Goal: Transaction & Acquisition: Purchase product/service

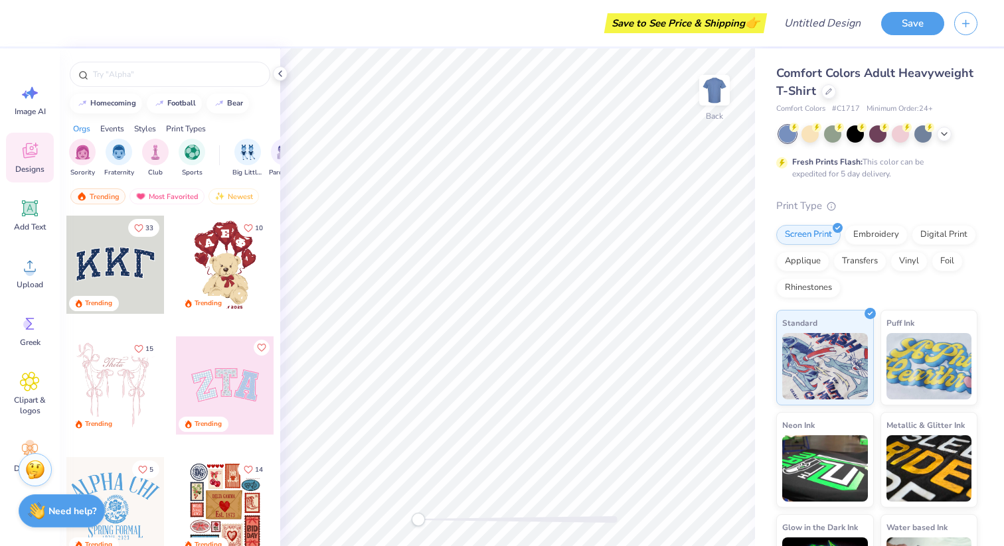
click at [123, 266] on div at bounding box center [115, 265] width 98 height 98
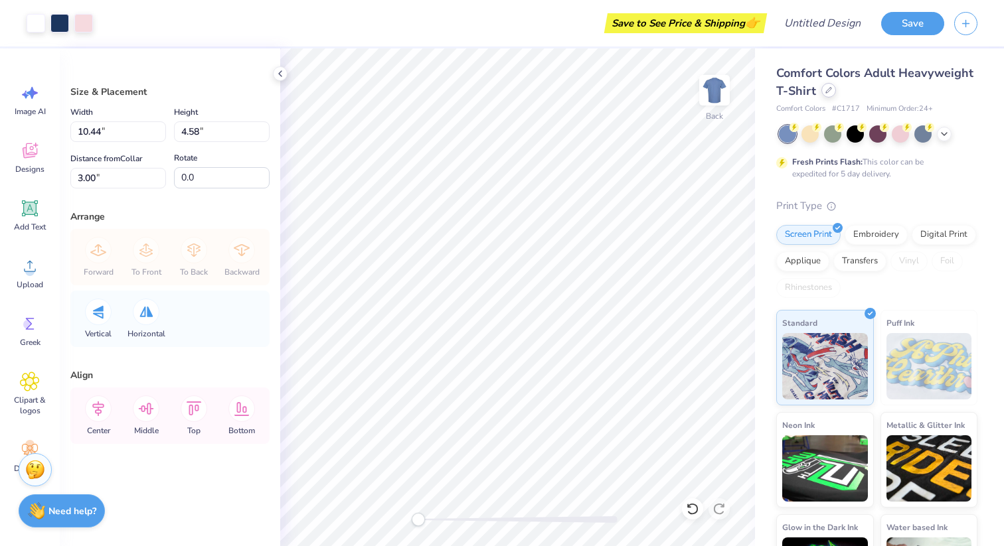
click at [826, 94] on div at bounding box center [828, 90] width 15 height 15
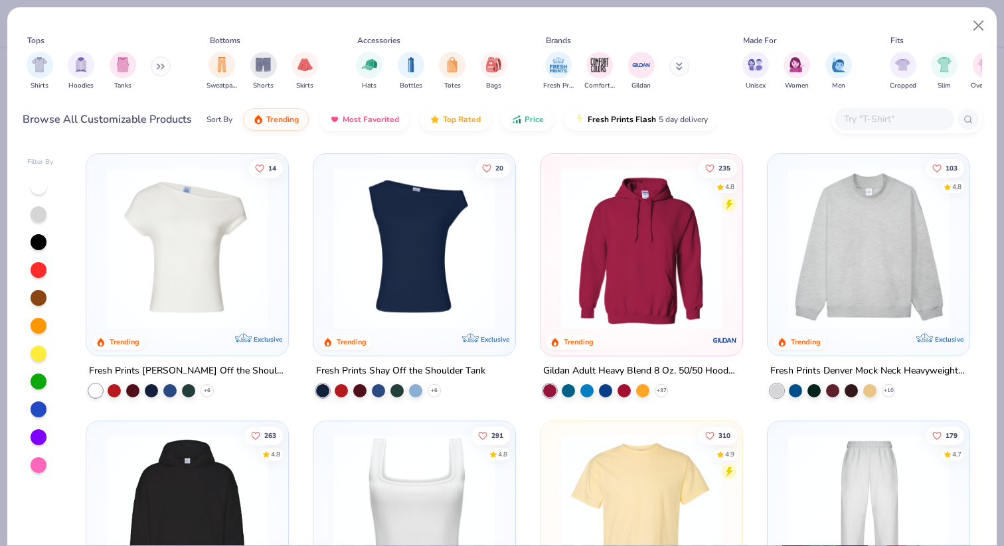
click at [224, 263] on img at bounding box center [187, 248] width 175 height 162
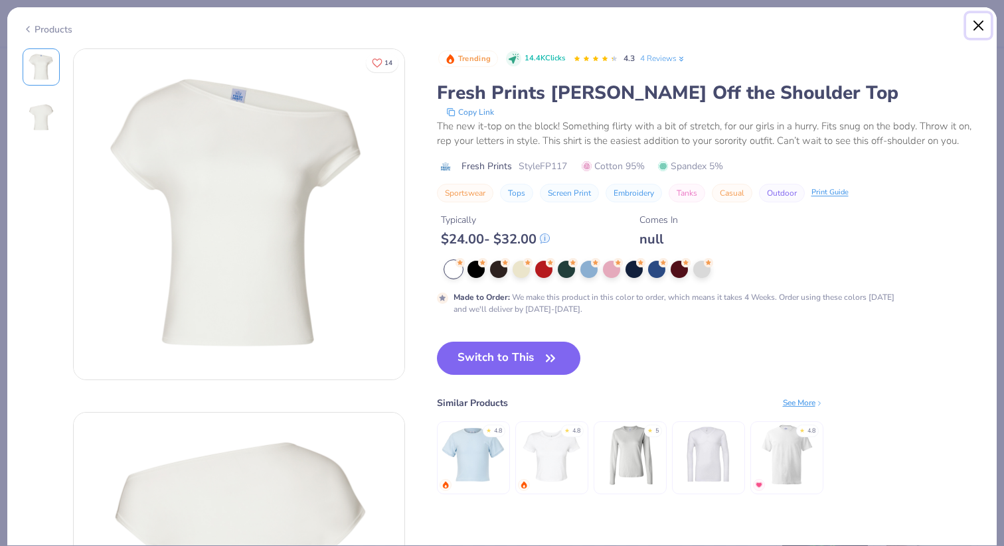
click at [979, 25] on button "Close" at bounding box center [978, 25] width 25 height 25
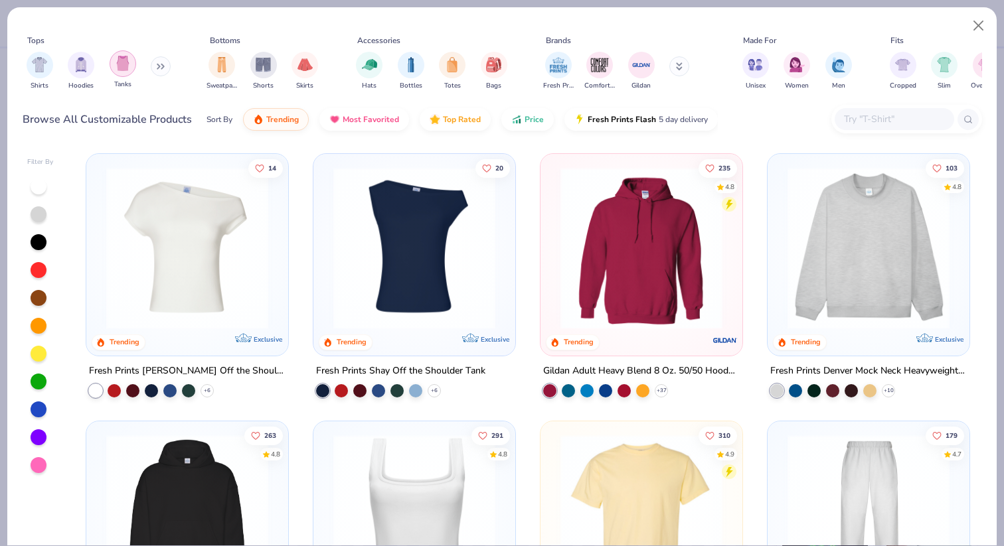
click at [126, 69] on img "filter for Tanks" at bounding box center [123, 63] width 15 height 15
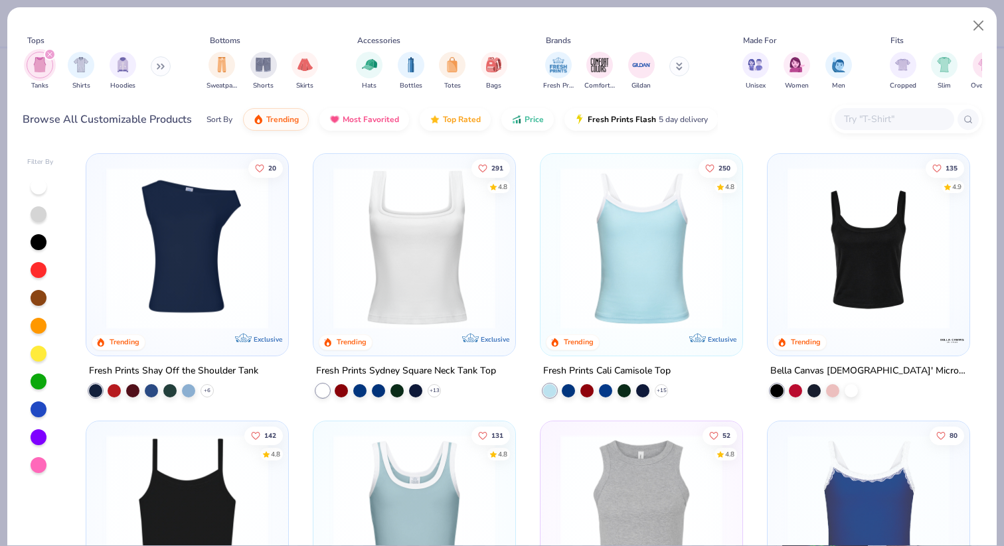
click at [886, 311] on img at bounding box center [868, 248] width 175 height 162
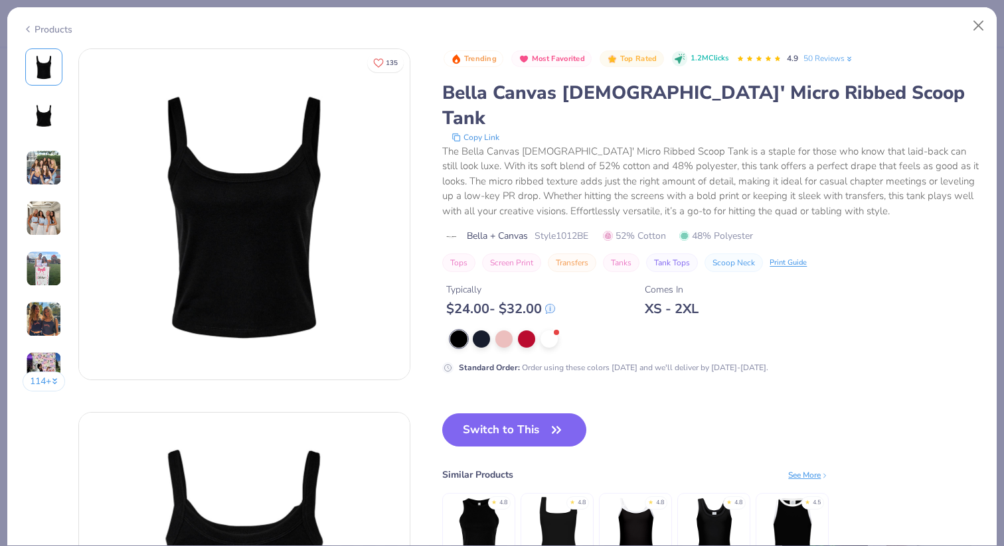
click at [55, 155] on img at bounding box center [44, 168] width 36 height 36
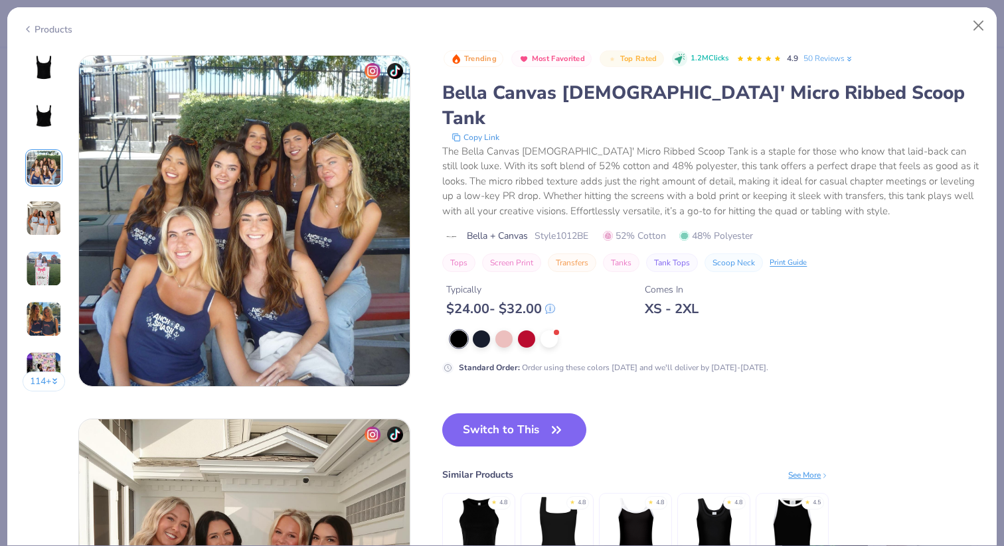
scroll to position [728, 0]
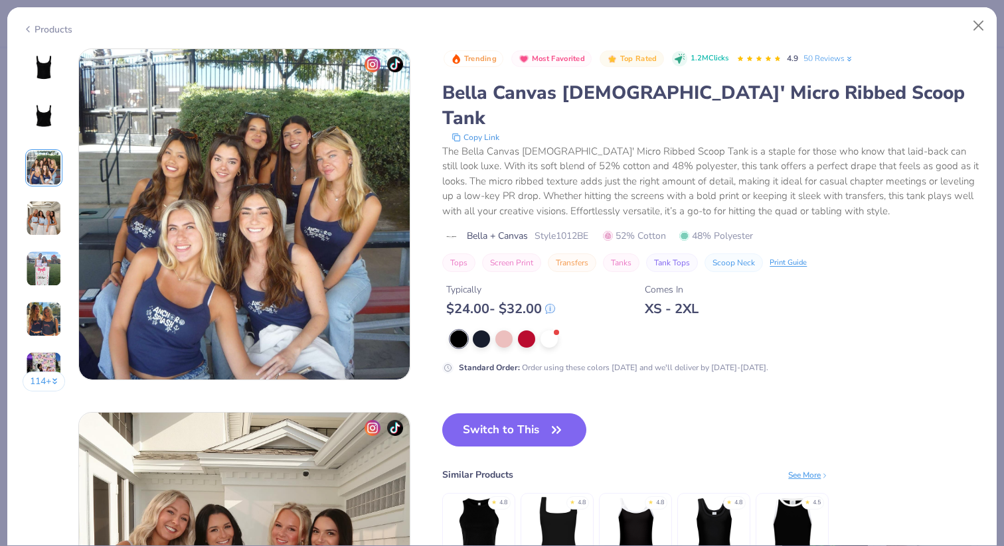
click at [45, 199] on div "114 +" at bounding box center [44, 224] width 43 height 353
click at [50, 206] on img at bounding box center [44, 219] width 36 height 36
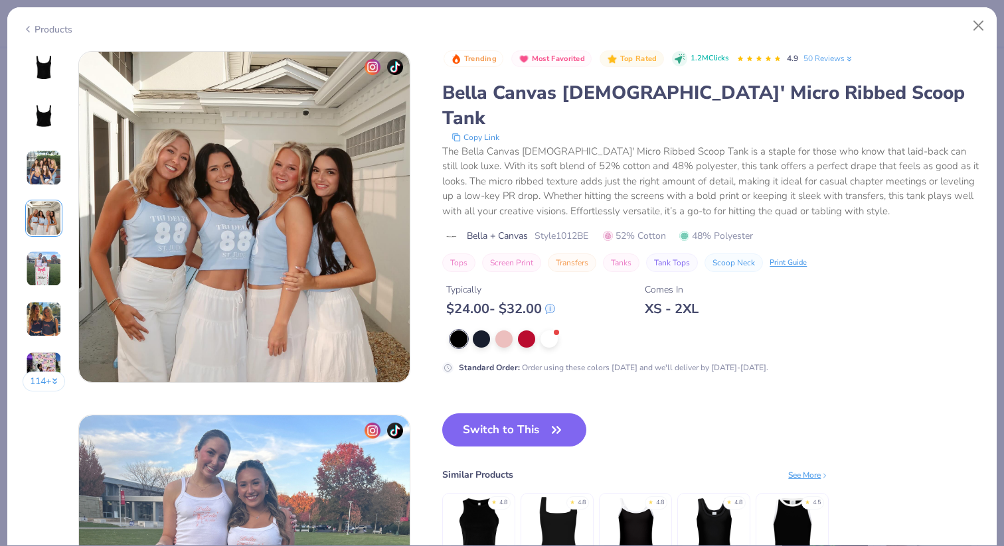
scroll to position [1092, 0]
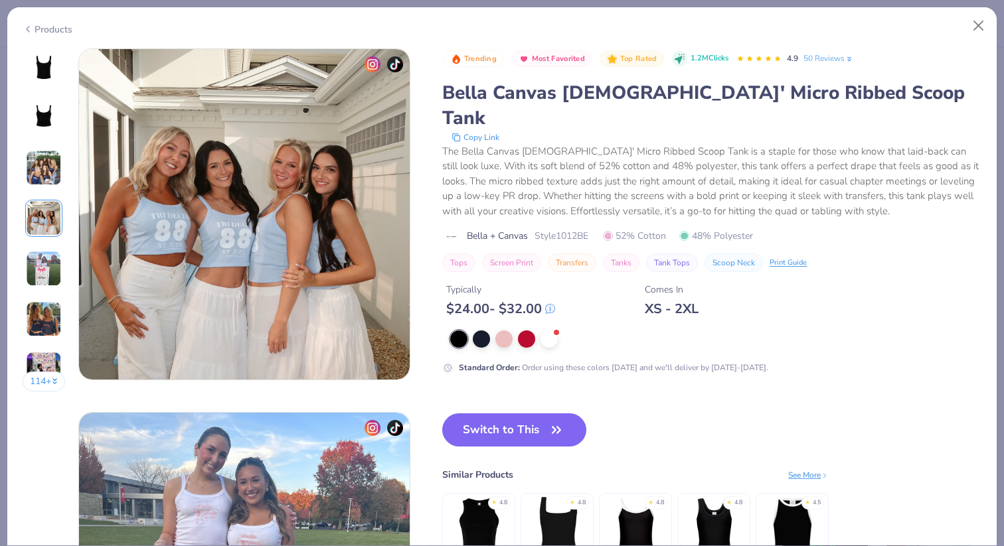
click at [52, 277] on img at bounding box center [44, 269] width 36 height 36
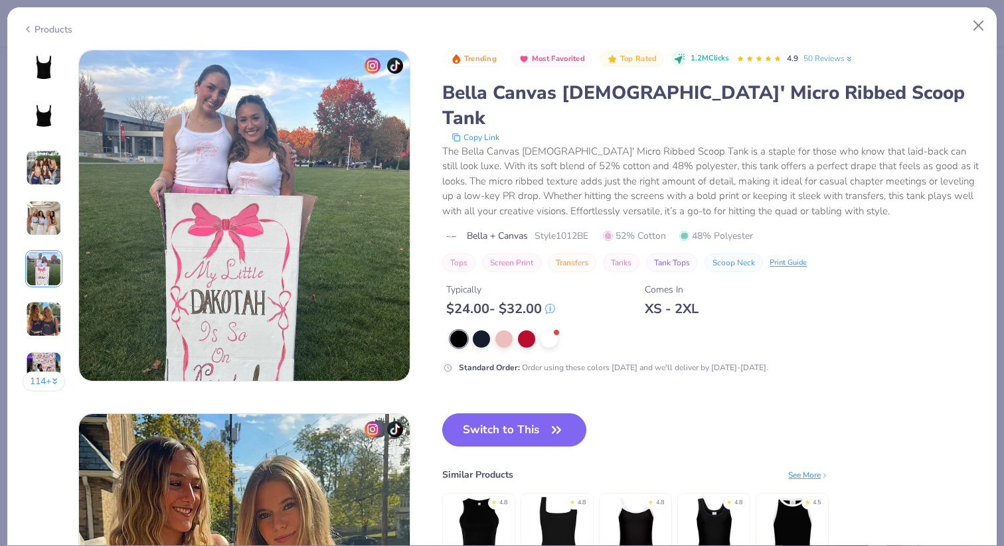
scroll to position [1455, 0]
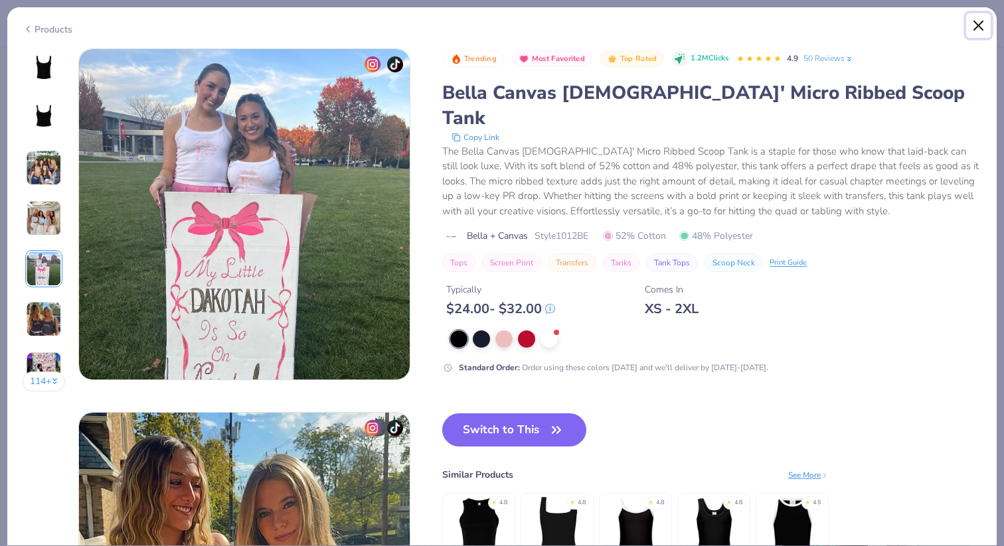
click at [979, 19] on button "Close" at bounding box center [978, 25] width 25 height 25
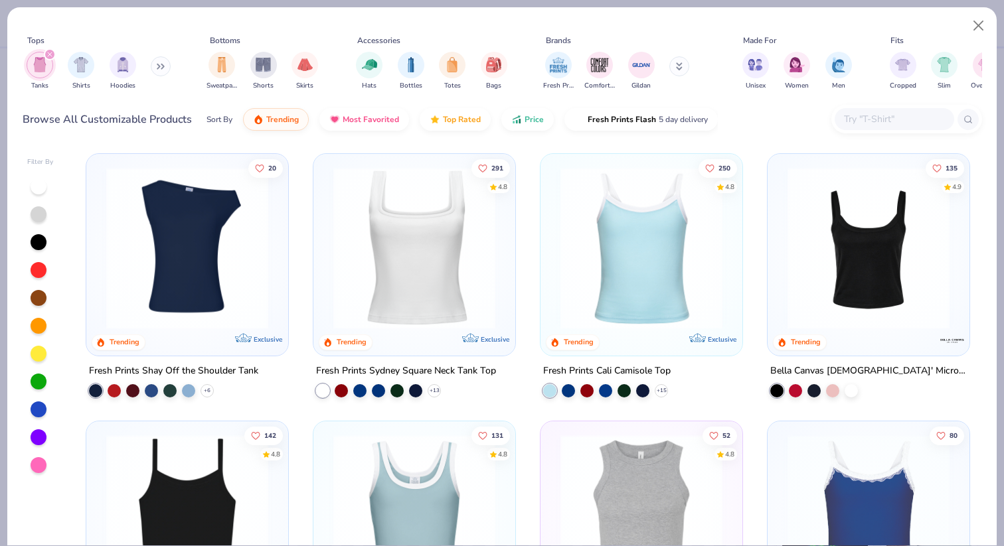
click at [156, 285] on img at bounding box center [187, 248] width 175 height 162
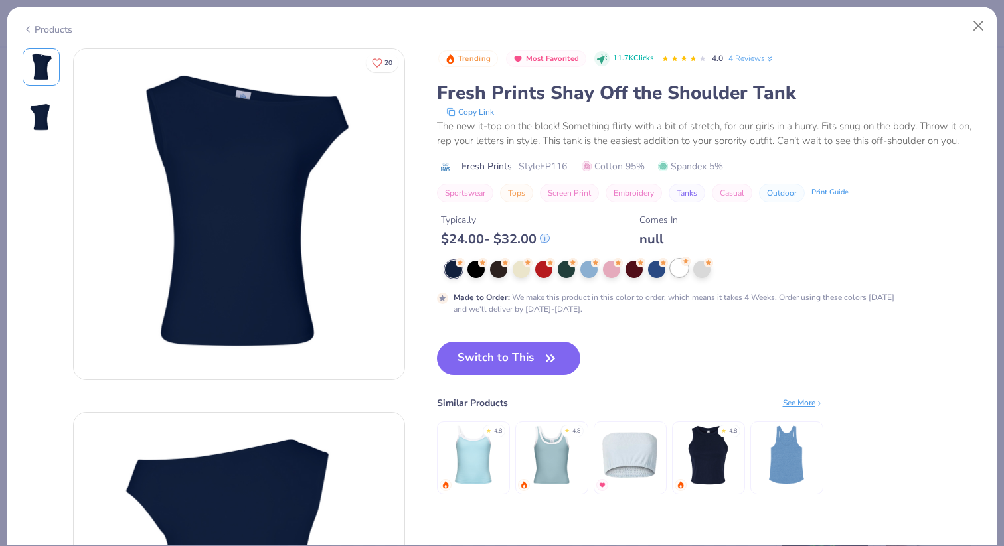
click at [681, 270] on div at bounding box center [679, 268] width 17 height 17
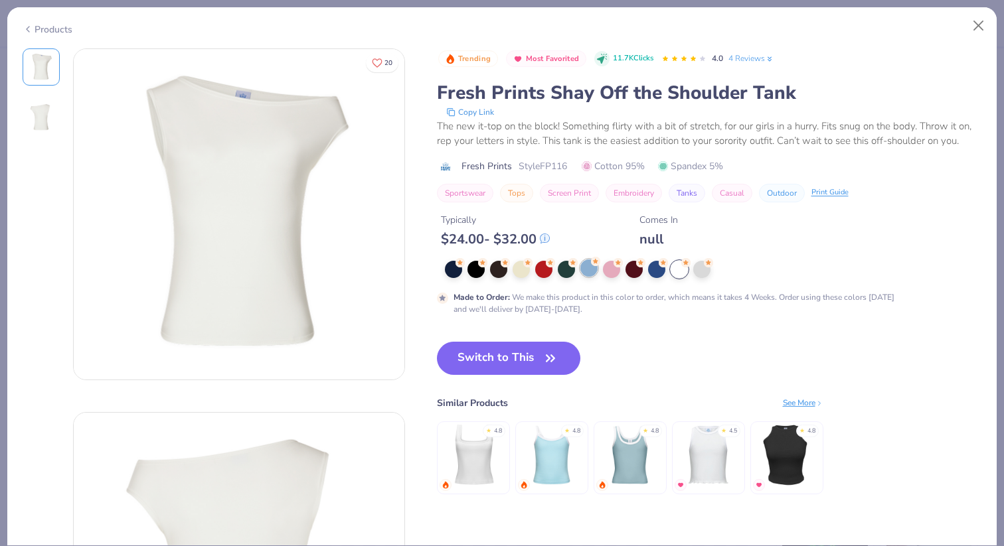
click at [592, 269] on div at bounding box center [588, 268] width 17 height 17
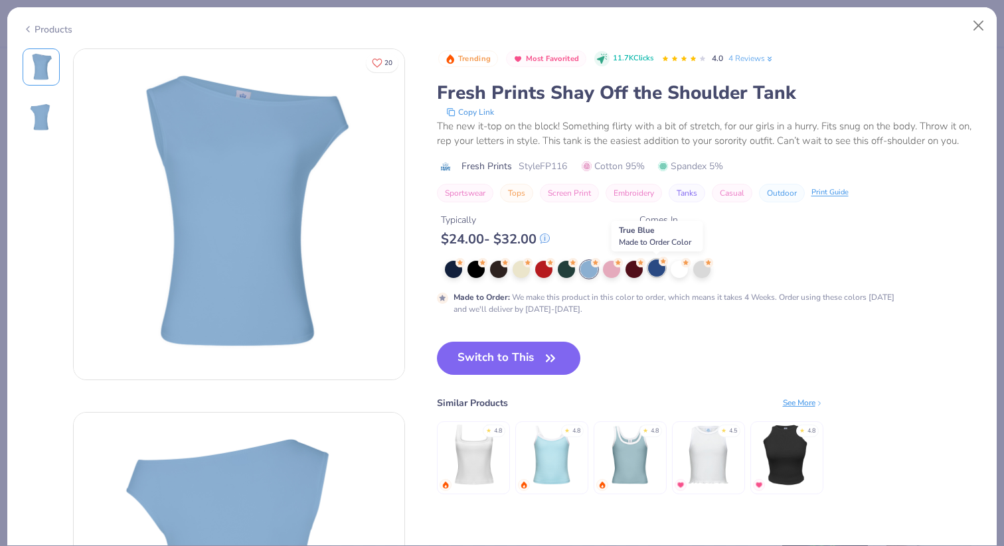
click at [658, 268] on div at bounding box center [656, 268] width 17 height 17
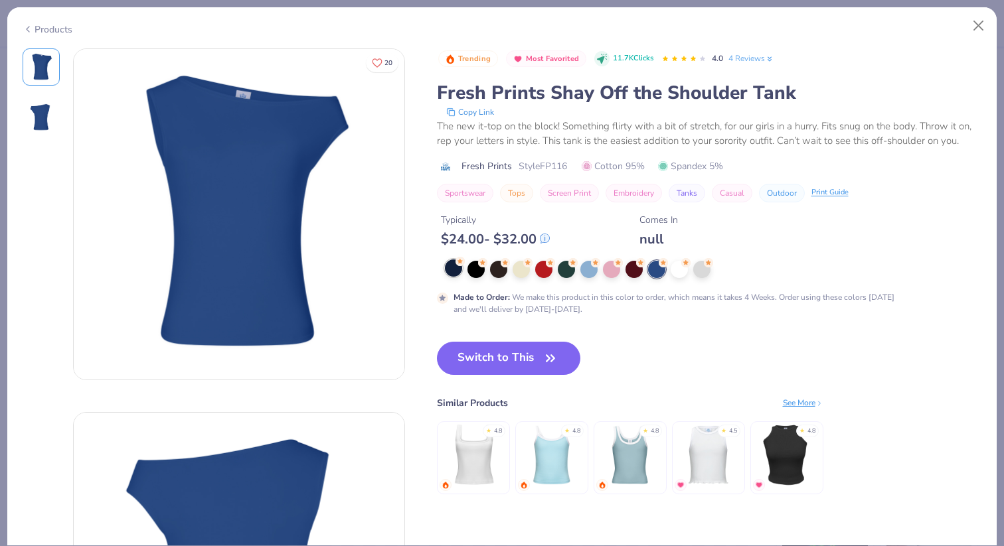
click at [451, 268] on div at bounding box center [453, 268] width 17 height 17
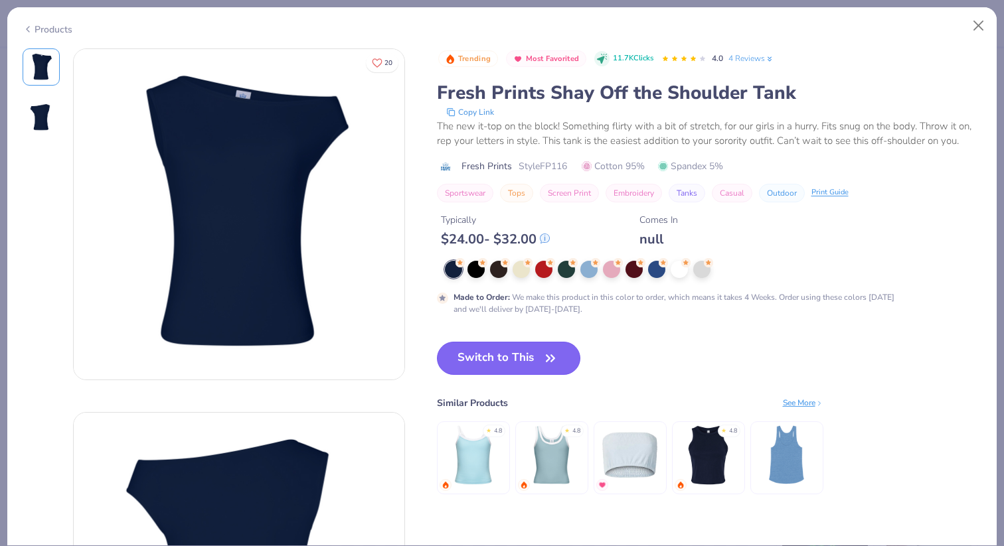
click at [508, 363] on button "Switch to This" at bounding box center [509, 358] width 144 height 33
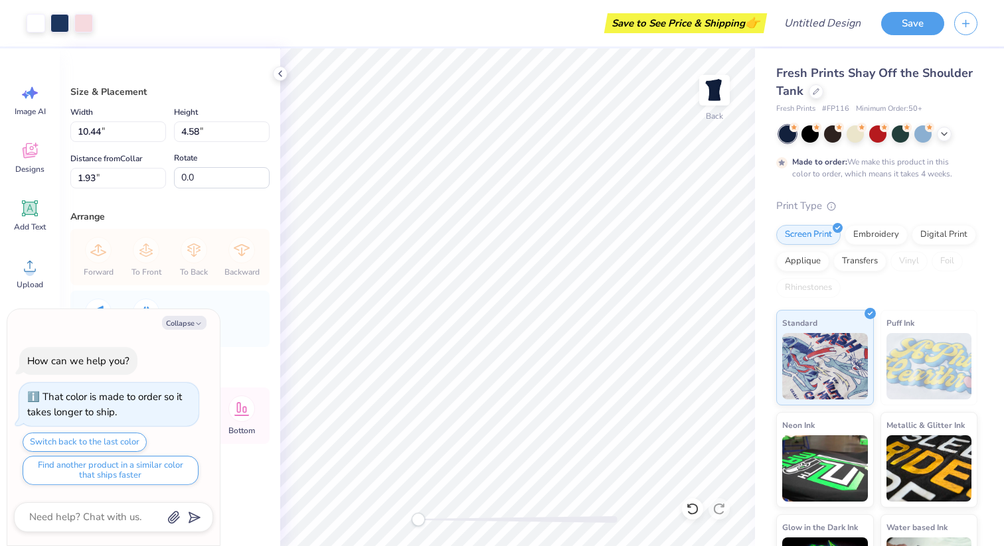
type textarea "x"
type input "5.05"
type input "2.22"
type input "5.65"
click at [252, 321] on div "Vertical Horizontal" at bounding box center [169, 319] width 191 height 56
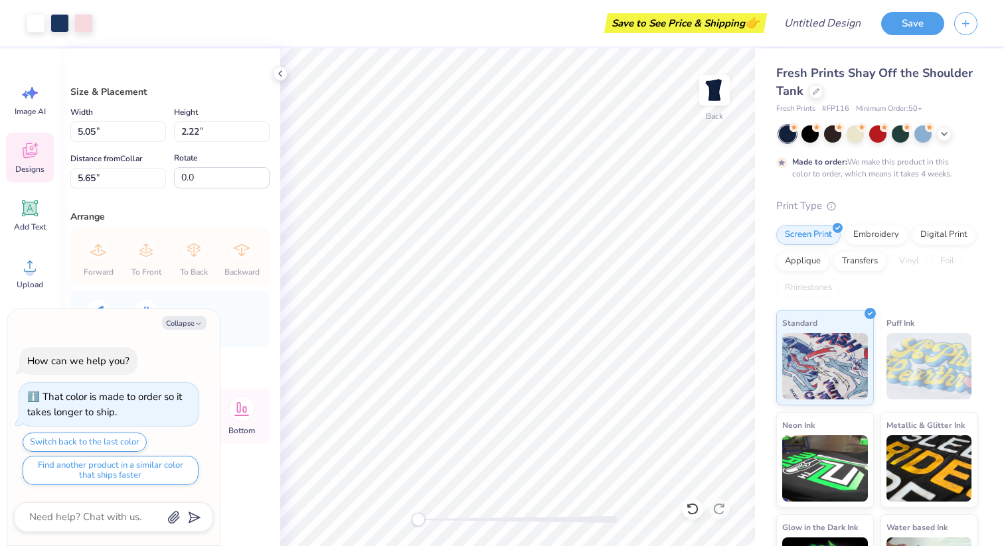
click at [29, 162] on div "Designs" at bounding box center [30, 158] width 48 height 50
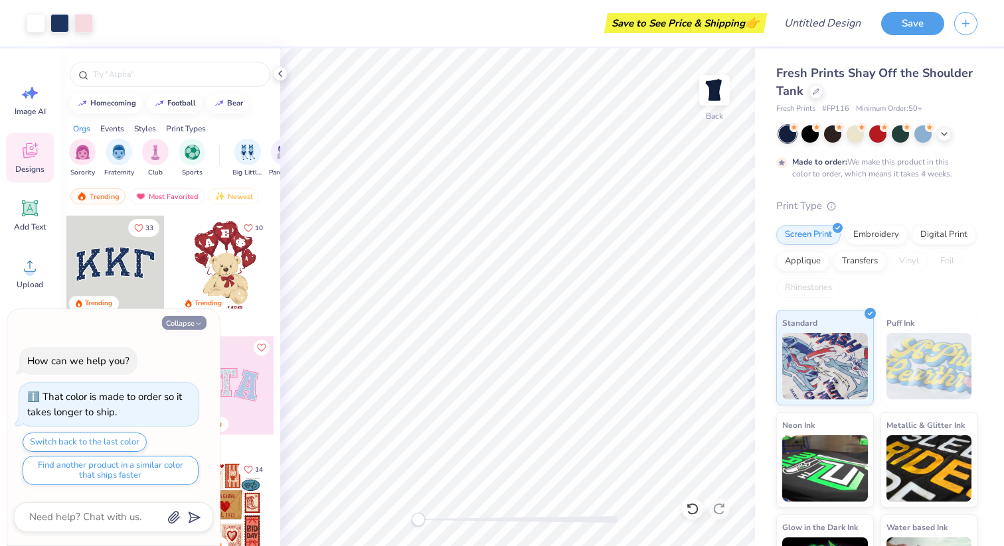
click at [199, 323] on icon "button" at bounding box center [199, 324] width 8 height 8
type textarea "x"
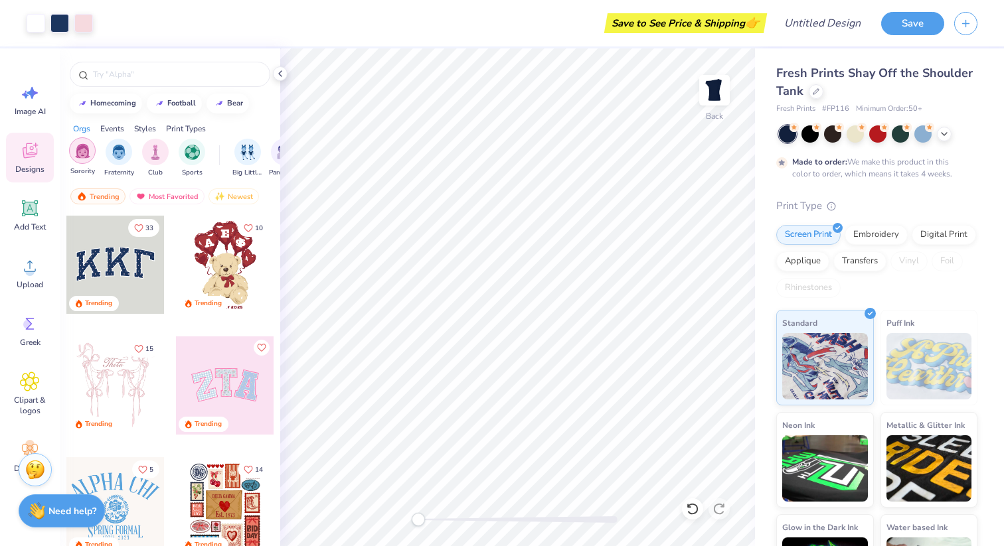
click at [86, 151] on img "filter for Sorority" at bounding box center [82, 150] width 15 height 15
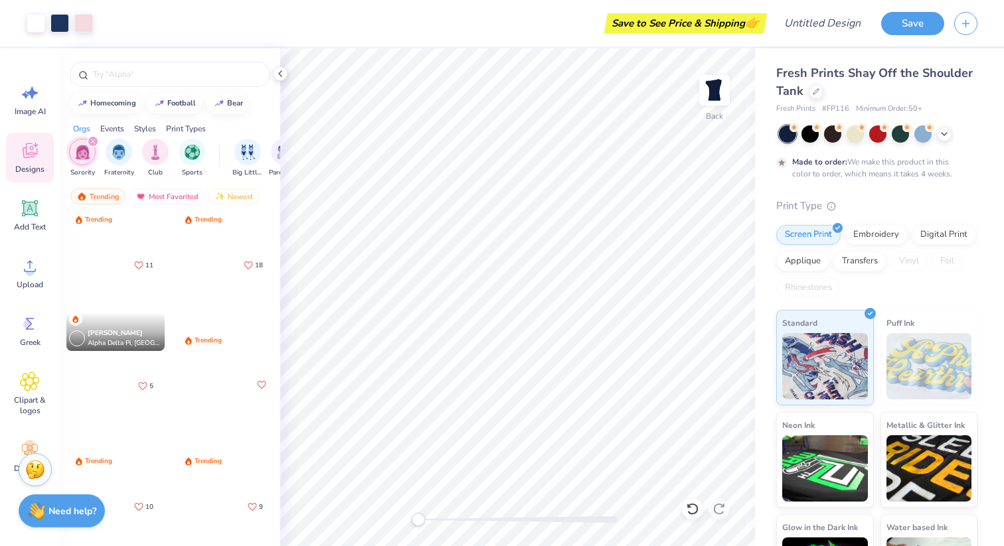
scroll to position [809, 0]
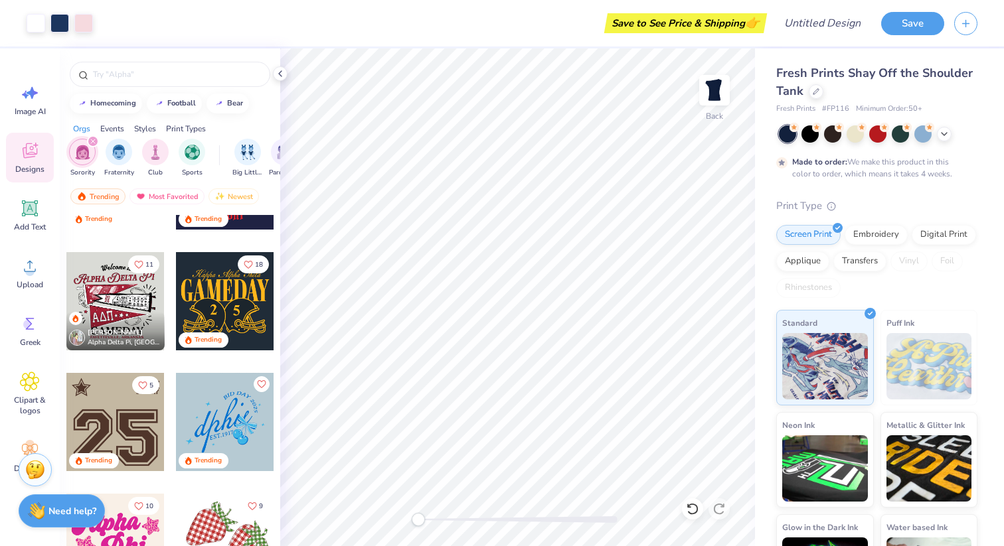
click at [219, 288] on div at bounding box center [225, 301] width 98 height 98
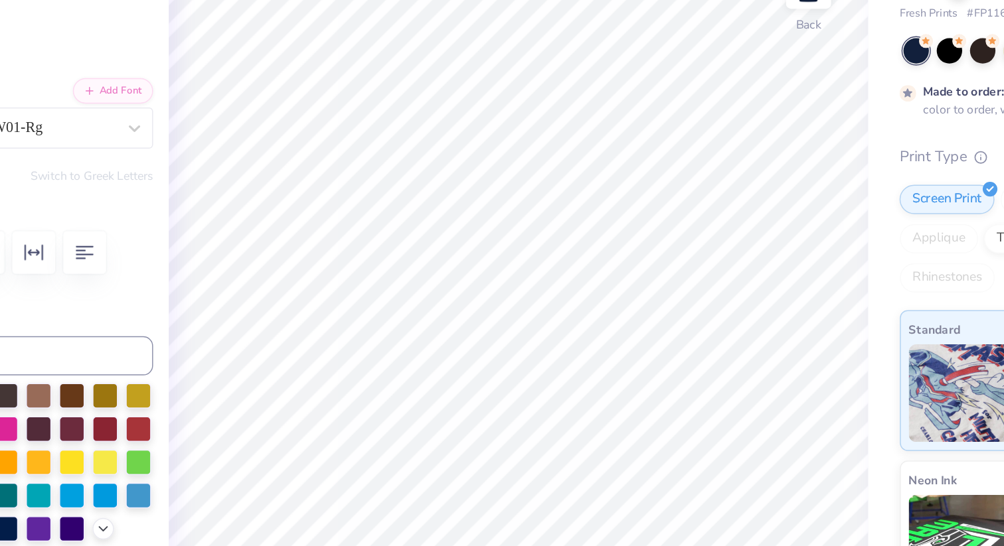
scroll to position [0, 1]
type textarea "Kappa Kappa Gamma"
type input "5.05"
type input "1.29"
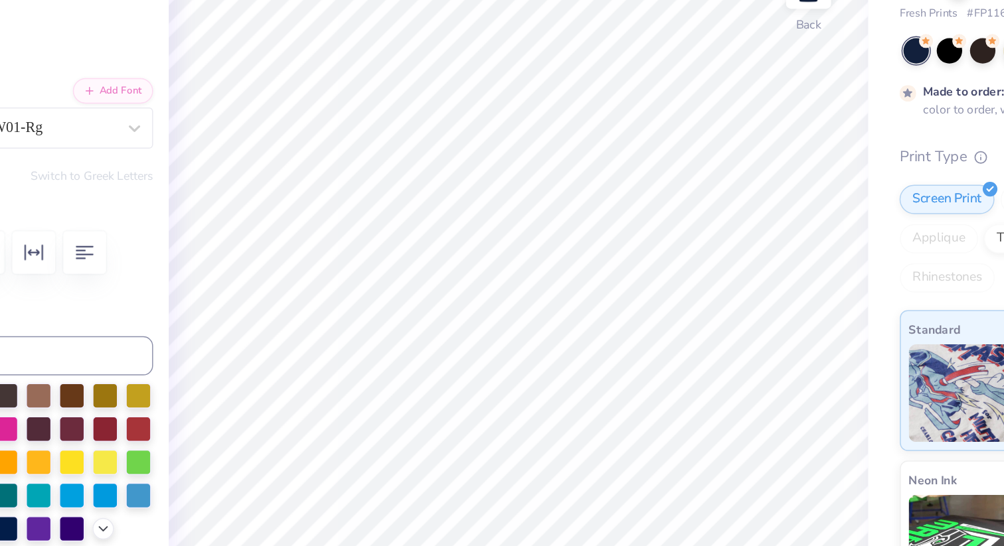
type input "11.50"
type textarea "SENIOR GAMEDAY"
type input "0.35"
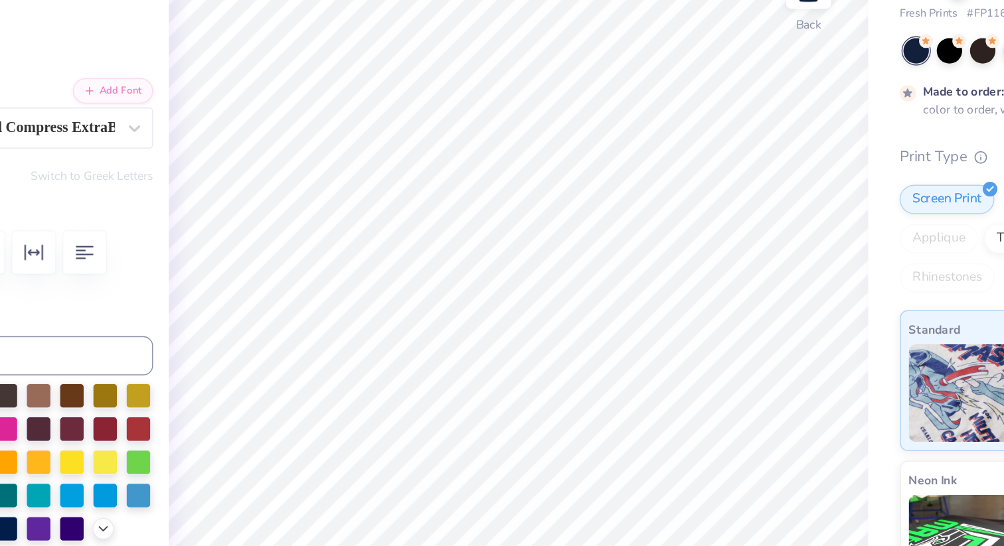
type input "0.59"
type input "13.01"
type textarea "6"
type textarea "5"
type input "0.24"
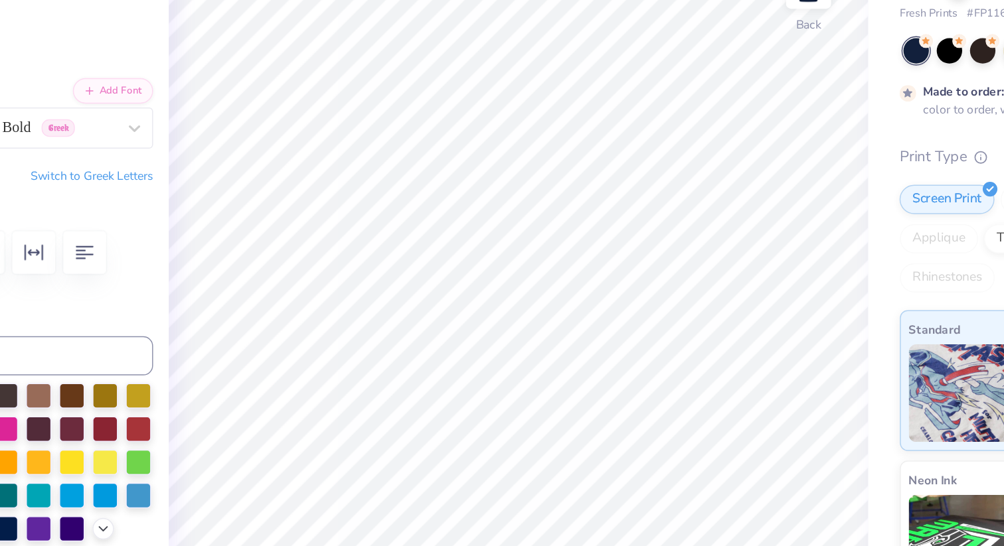
type input "0.40"
type input "0.35"
type input "0.59"
type textarea "0"
type input "0.36"
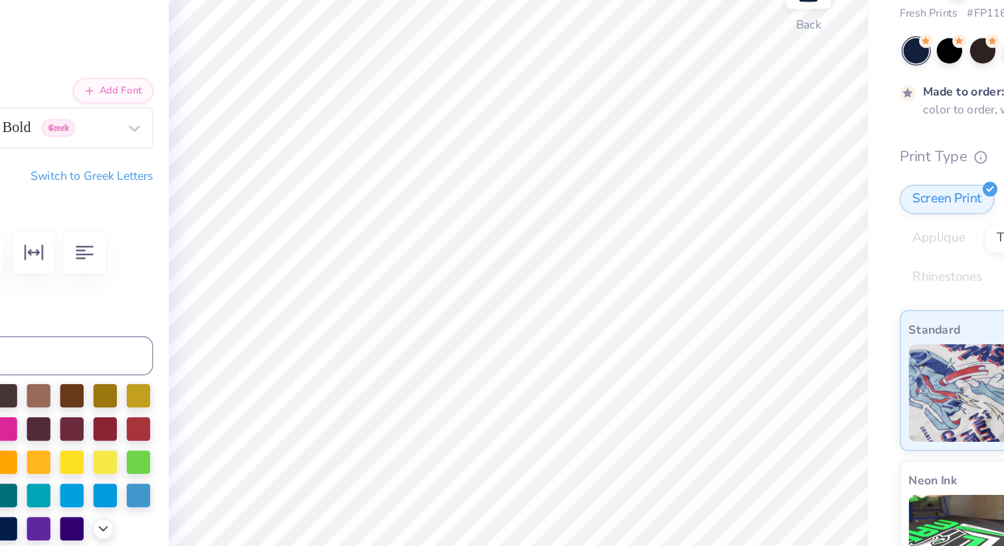
type input "0.60"
type input "0.37"
type input "0.59"
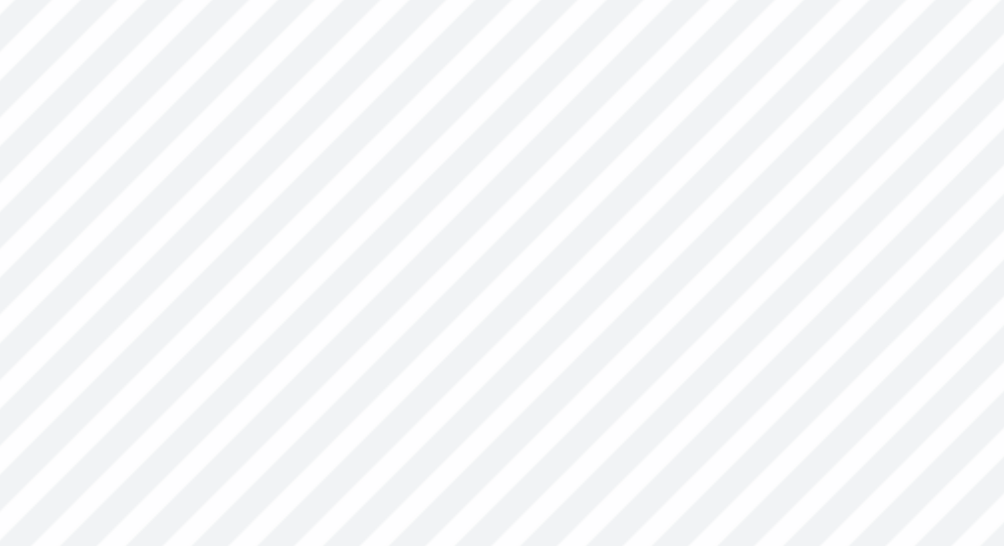
type input "12.96"
type input "0.37"
type input "0.59"
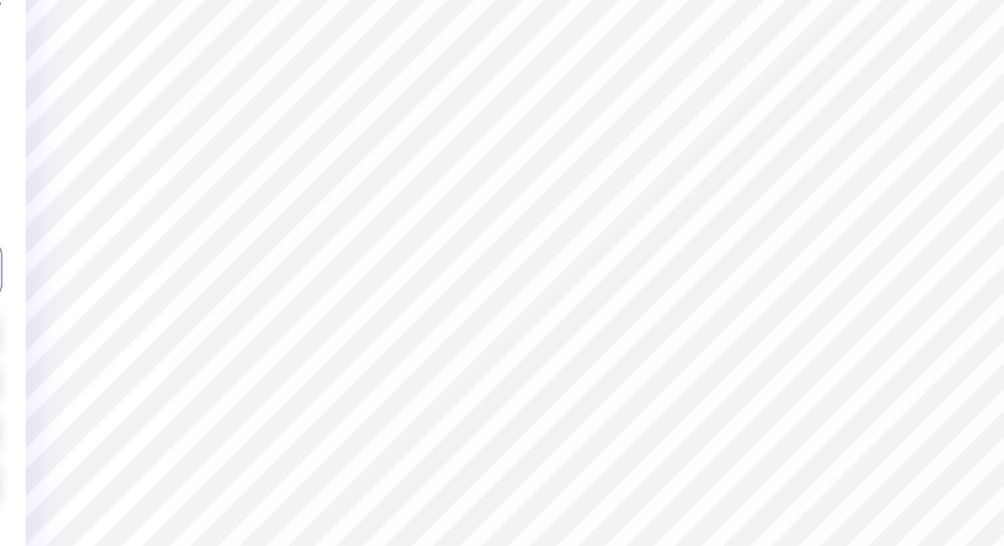
type input "4.29"
type input "0.82"
type input "10.68"
type textarea "KappaKappa Gamma"
type input "4.12"
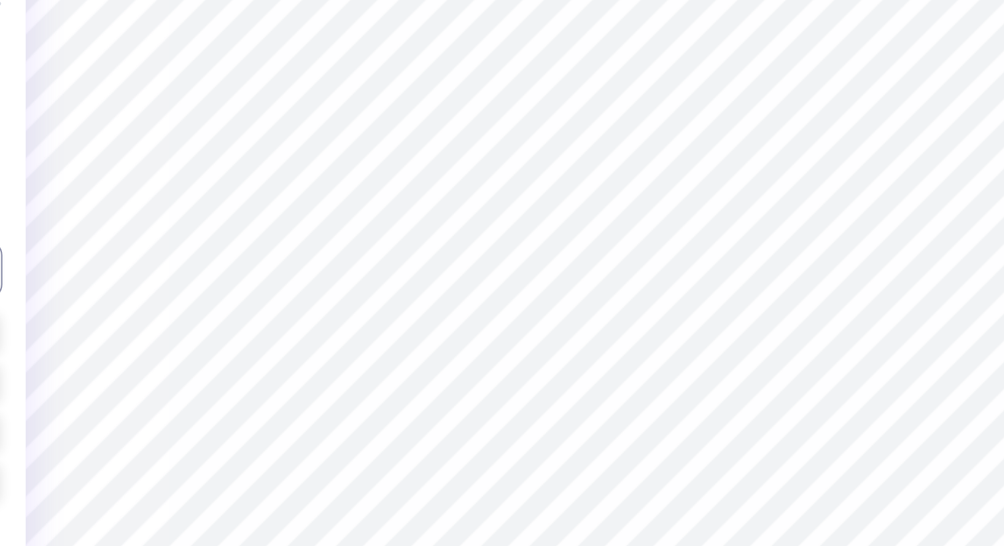
type input "10.75"
type textarea "Kappa Kappa Gamma"
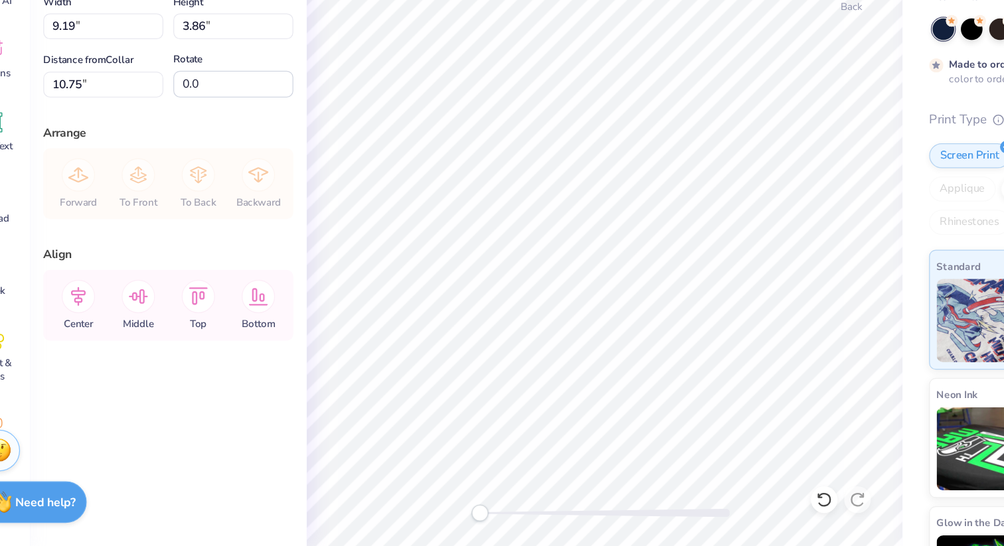
type input "4.88"
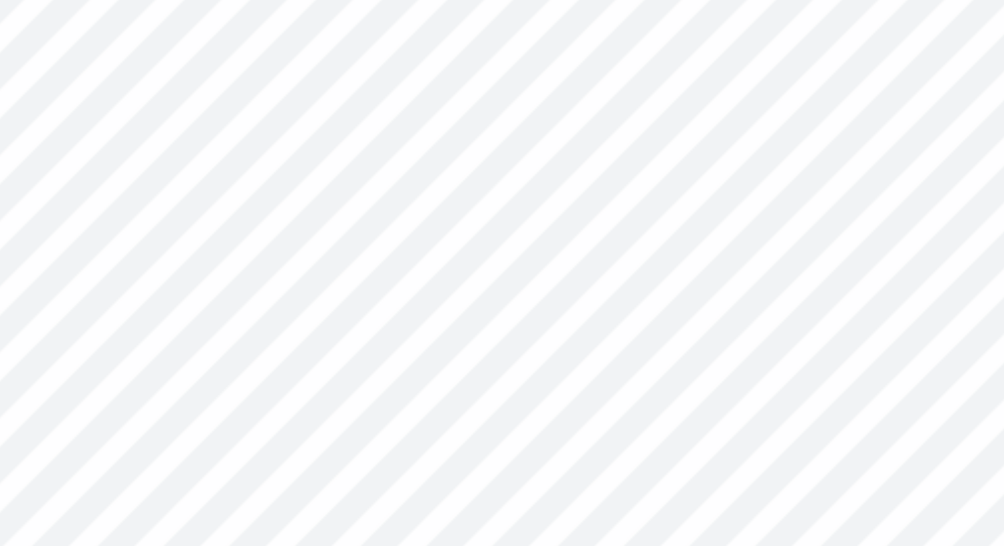
type input "0.36"
type input "0.60"
type input "7.09"
type input "0.37"
type input "0.59"
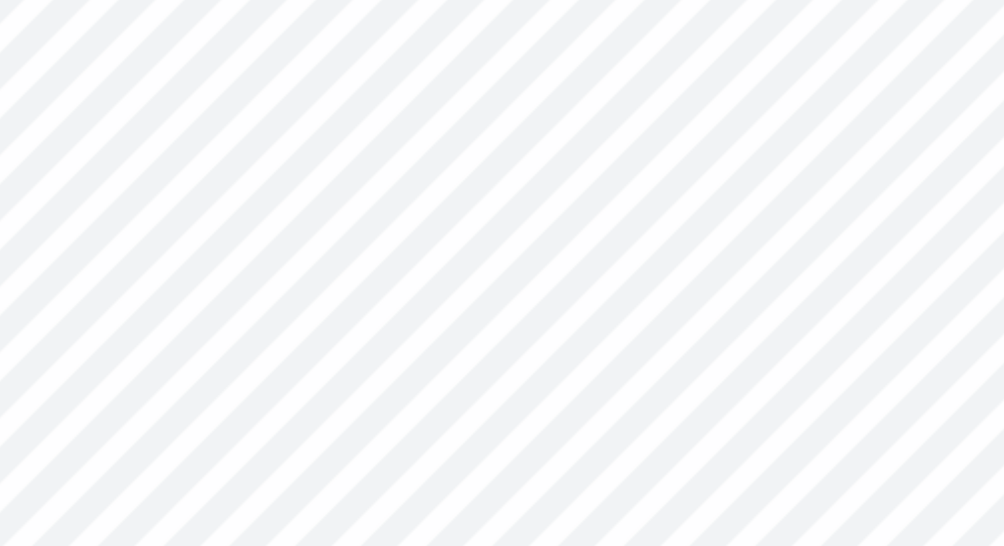
type input "7.10"
type textarea "2025"
type input "1.63"
type input "0.60"
type input "7.43"
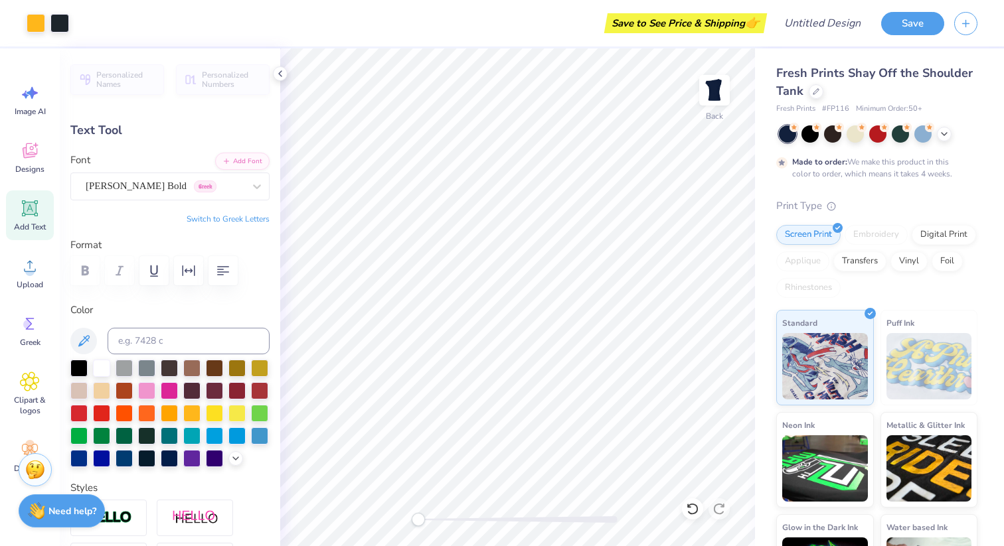
type input "4.29"
type input "0.82"
type input "4.88"
click at [175, 179] on div "GeographicaScriptW01-Rg" at bounding box center [164, 186] width 161 height 21
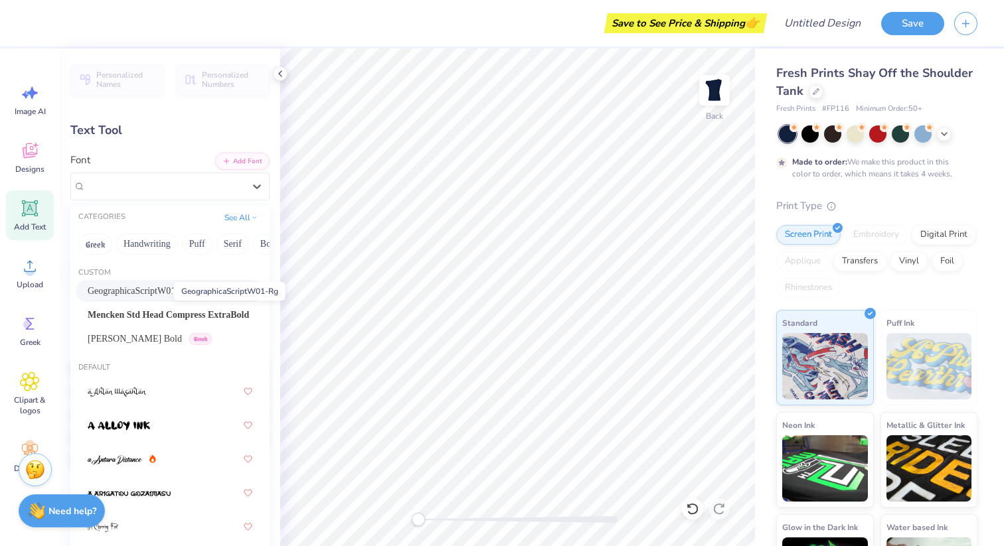
click at [145, 291] on span "GeographicaScriptW01-Rg" at bounding box center [139, 291] width 102 height 14
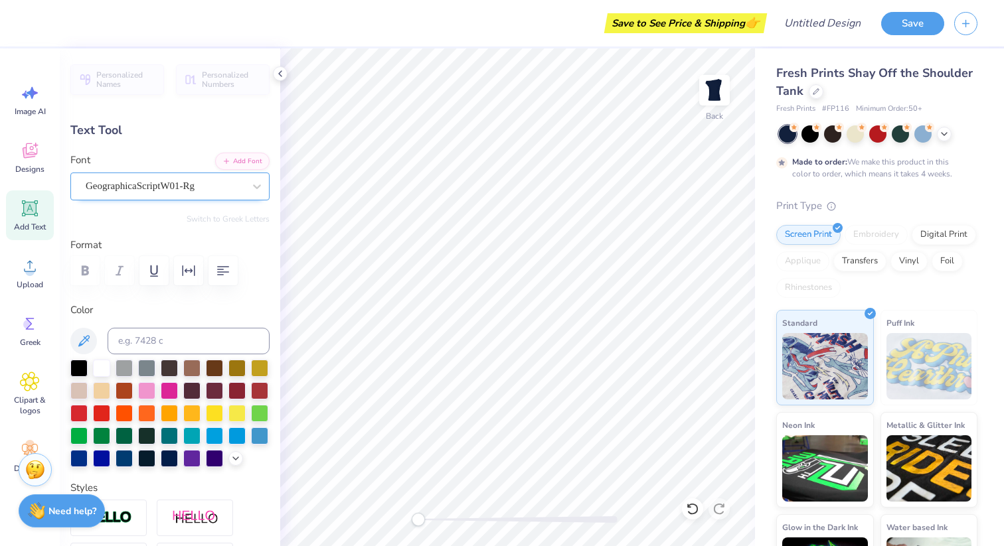
click at [126, 185] on div "GeographicaScriptW01-Rg" at bounding box center [164, 186] width 161 height 21
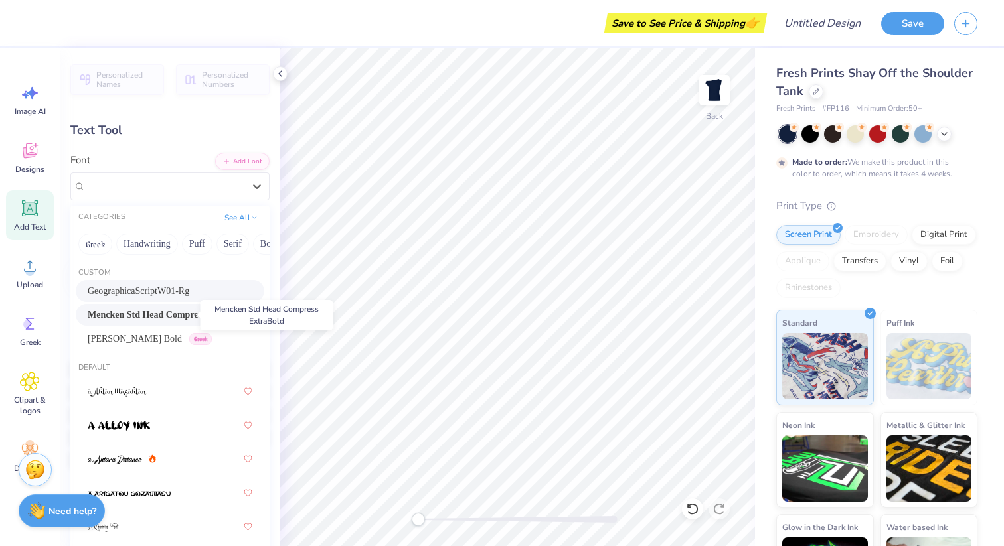
click at [134, 317] on span "Mencken Std Head Compress ExtraBold" at bounding box center [168, 315] width 161 height 14
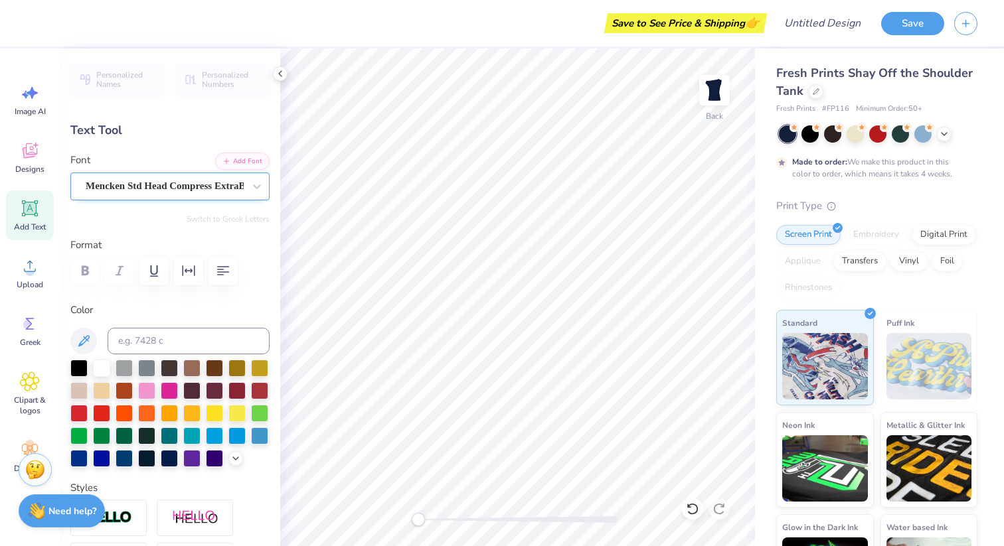
click at [141, 179] on div "Mencken Std Head Compress ExtraBold" at bounding box center [164, 186] width 161 height 21
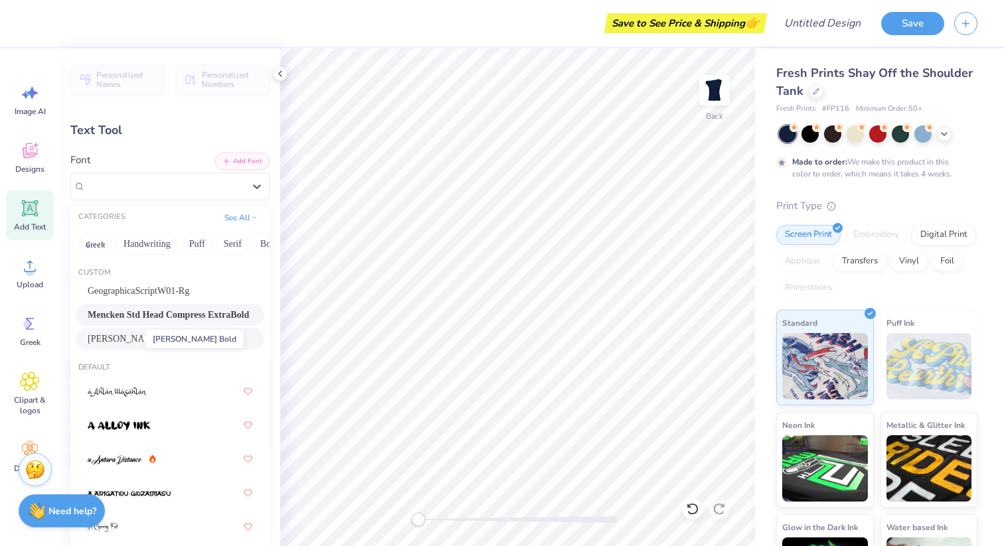
click at [120, 341] on span "[PERSON_NAME] Bold" at bounding box center [135, 339] width 94 height 14
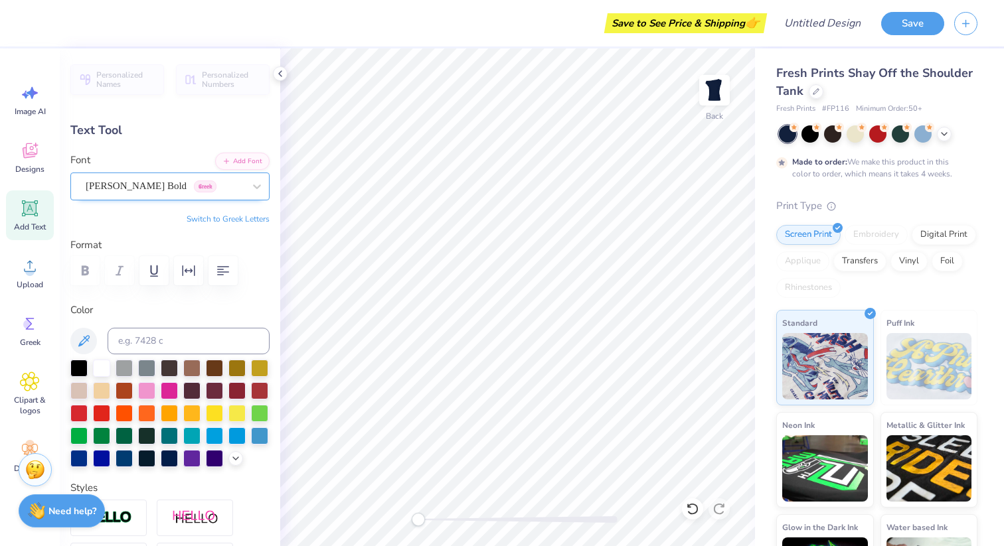
click at [167, 178] on div "[PERSON_NAME] Bold Greek" at bounding box center [164, 186] width 161 height 21
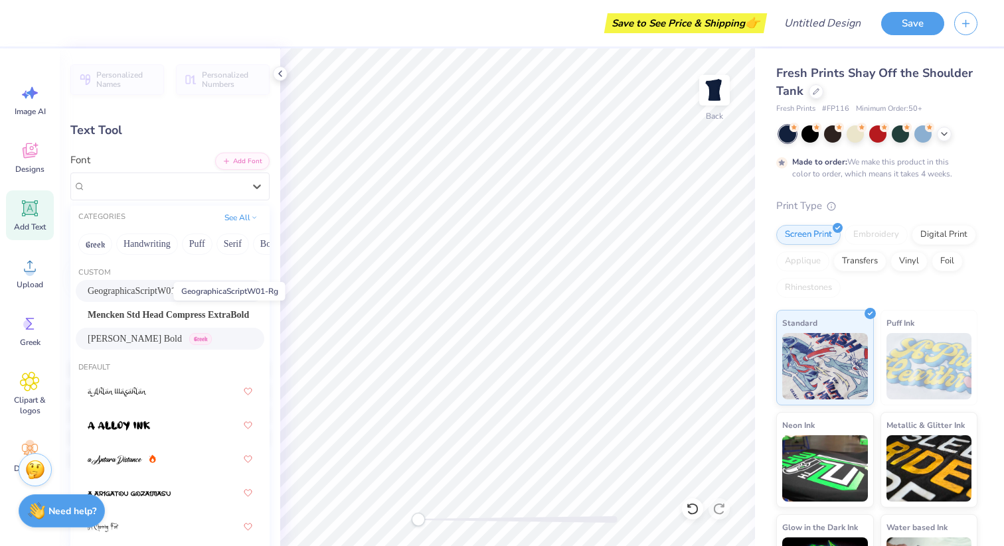
click at [145, 293] on span "GeographicaScriptW01-Rg" at bounding box center [139, 291] width 102 height 14
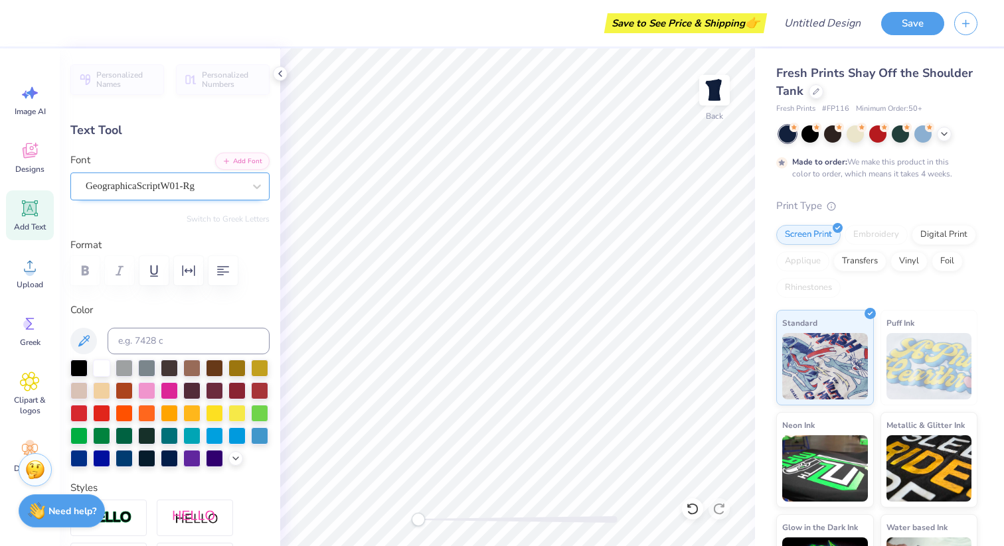
click at [195, 198] on div "GeographicaScriptW01-Rg" at bounding box center [169, 187] width 199 height 28
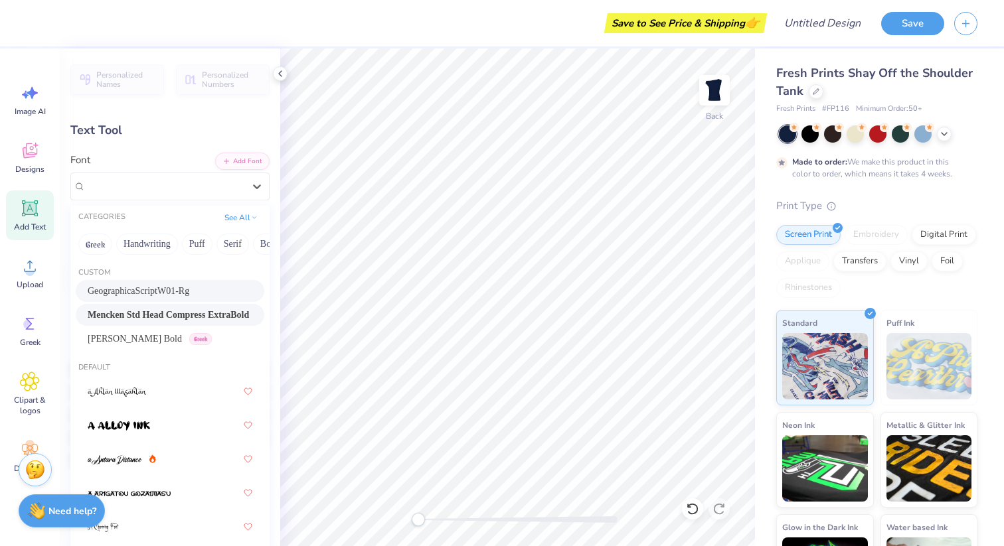
click at [162, 313] on span "Mencken Std Head Compress ExtraBold" at bounding box center [168, 315] width 161 height 14
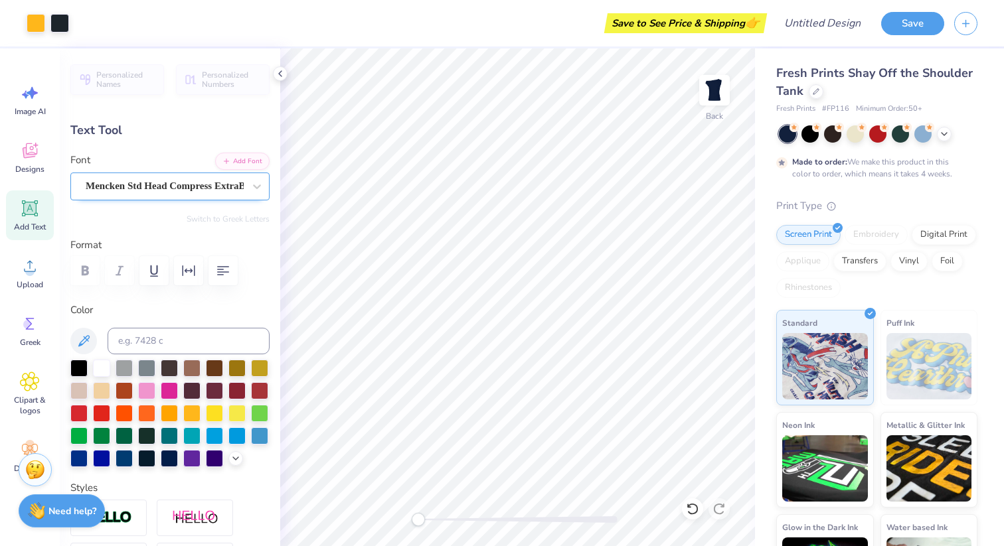
click at [167, 183] on div "Mencken Std Head Compress ExtraBold" at bounding box center [164, 186] width 161 height 21
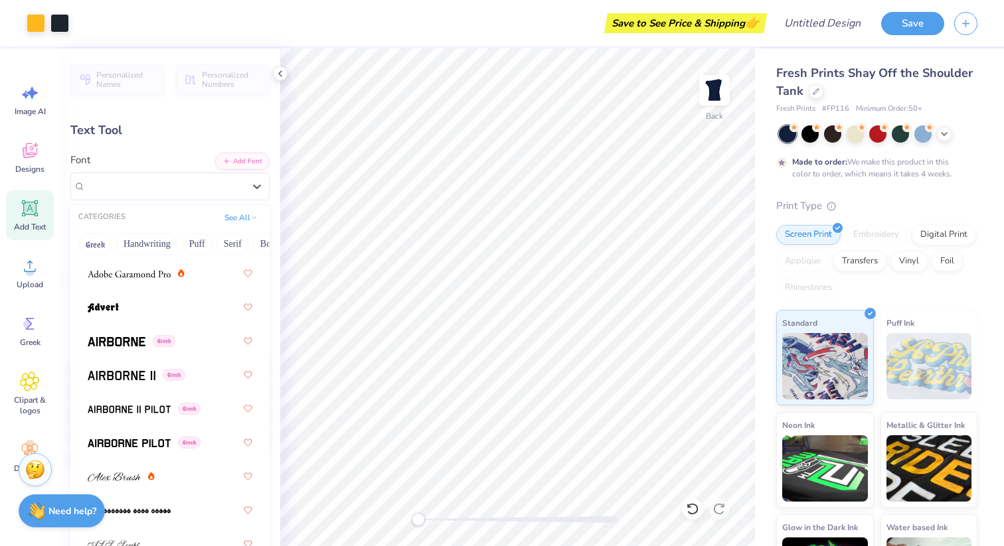
scroll to position [517, 0]
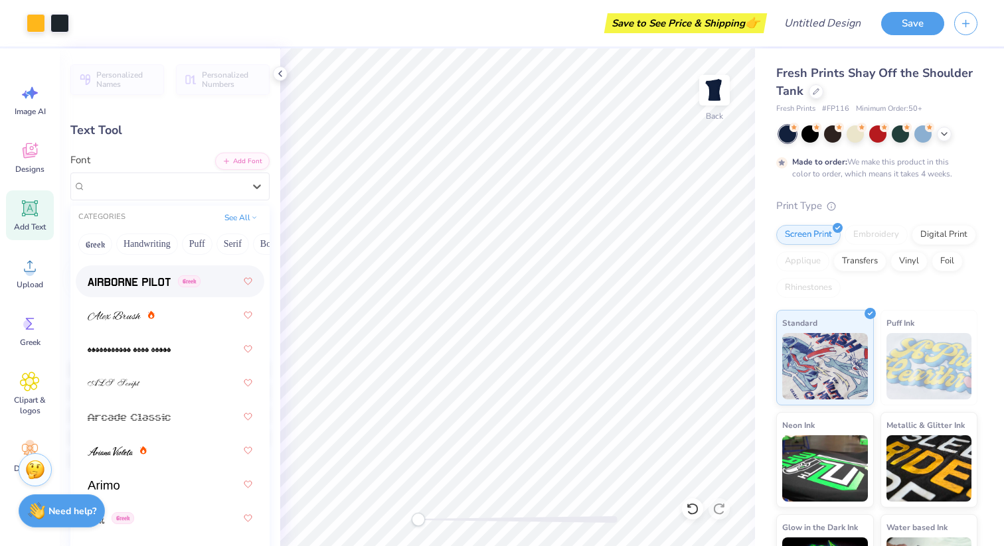
click at [141, 280] on img at bounding box center [129, 282] width 83 height 9
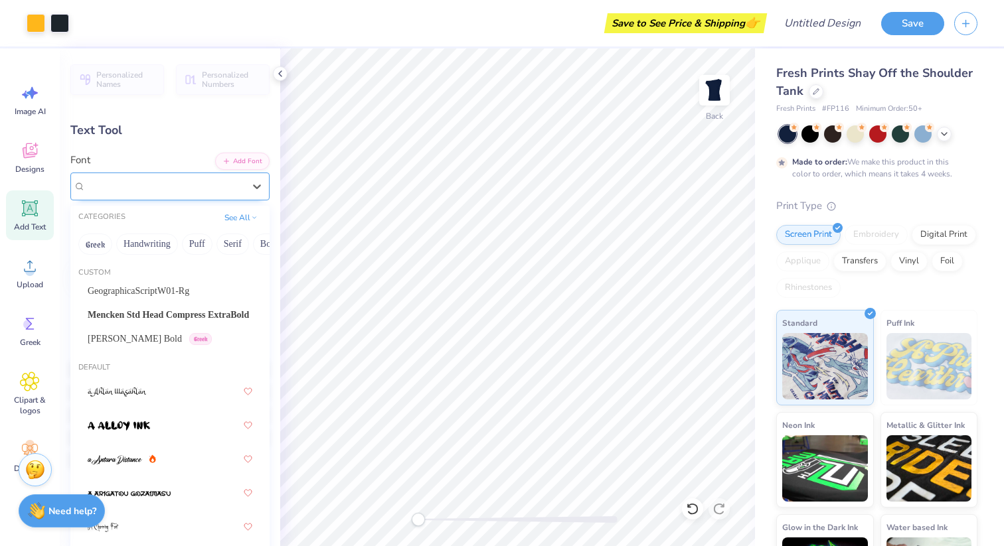
click at [185, 180] on div "Airborne Pilot Greek" at bounding box center [164, 186] width 161 height 21
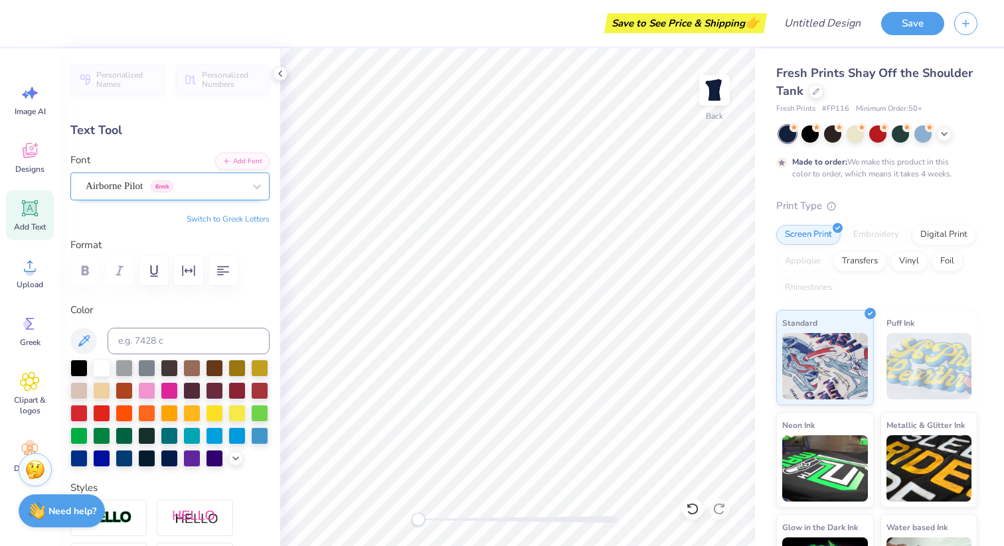
click at [242, 175] on div "Airborne Pilot Greek" at bounding box center [169, 187] width 199 height 28
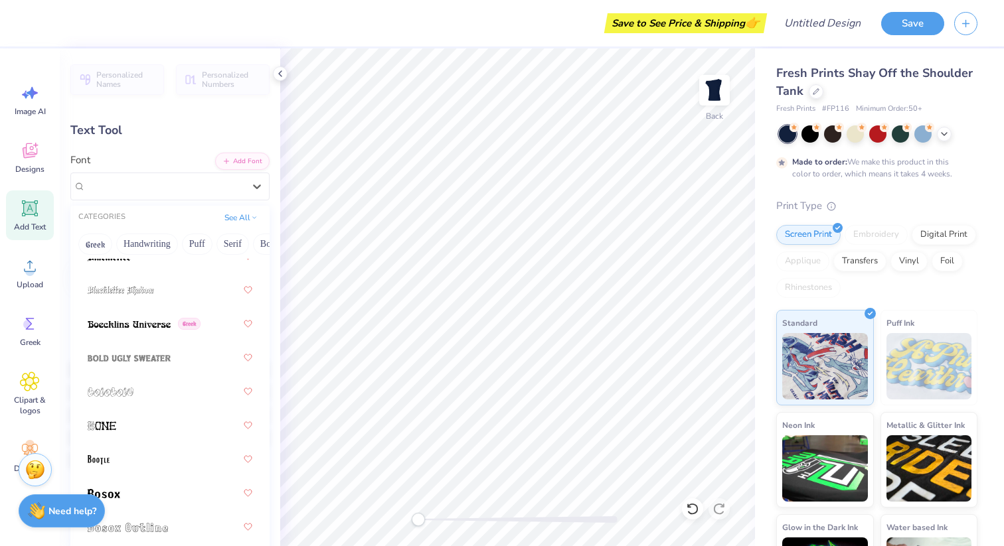
scroll to position [1156, 0]
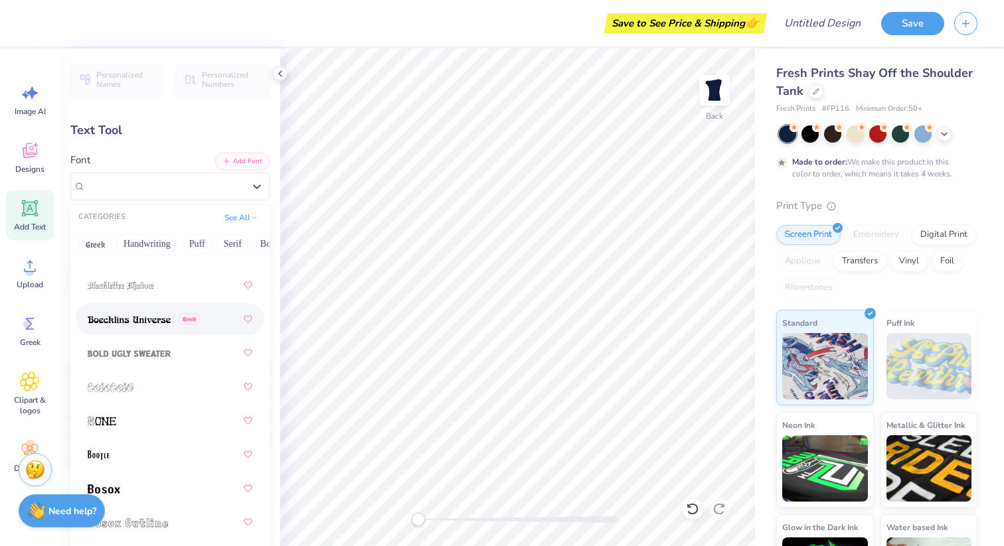
click at [152, 323] on img at bounding box center [129, 319] width 83 height 9
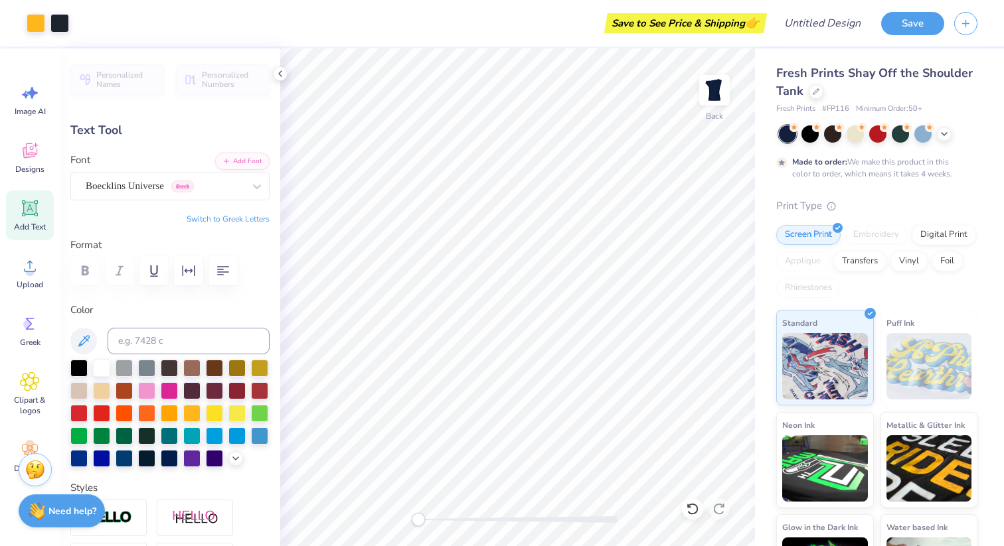
type input "5.97"
type input "0.54"
type input "5.15"
click at [162, 191] on div "Boecklins Universe Greek" at bounding box center [164, 186] width 161 height 21
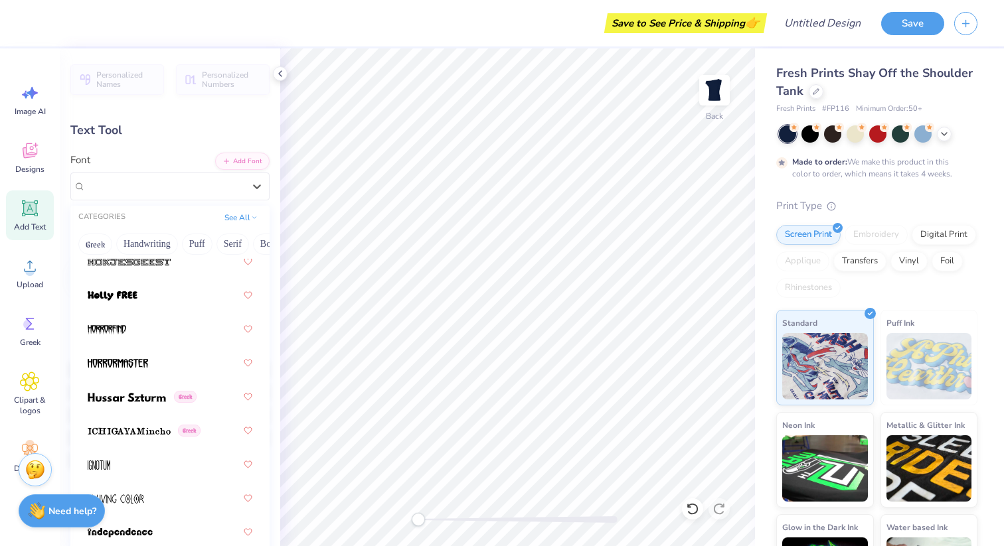
scroll to position [4936, 0]
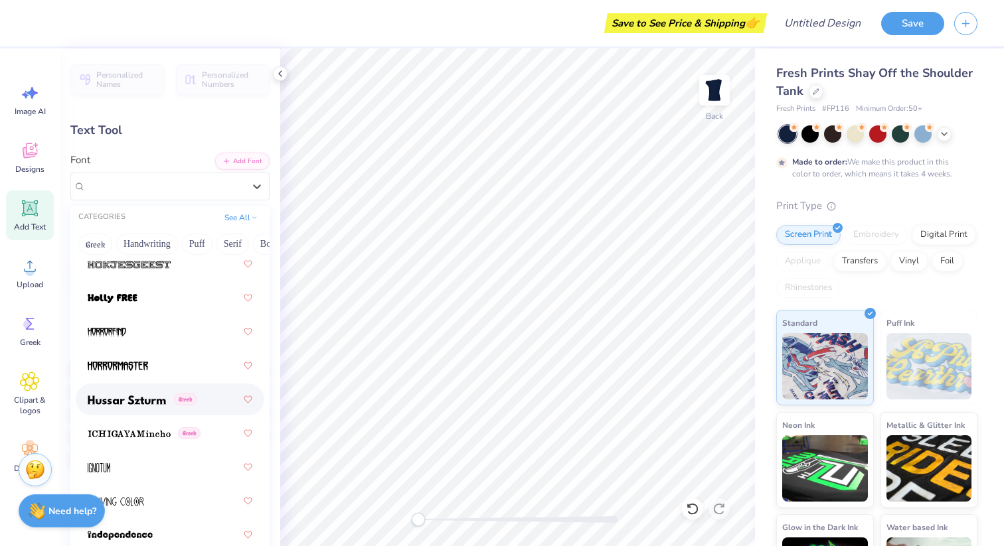
click at [140, 406] on span at bounding box center [127, 400] width 78 height 14
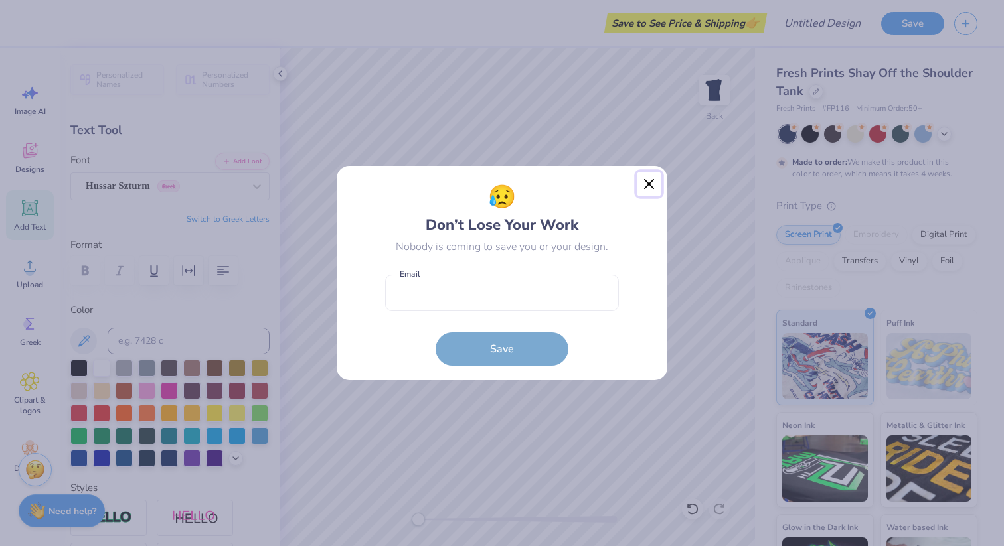
click at [639, 182] on button "Close" at bounding box center [649, 184] width 25 height 25
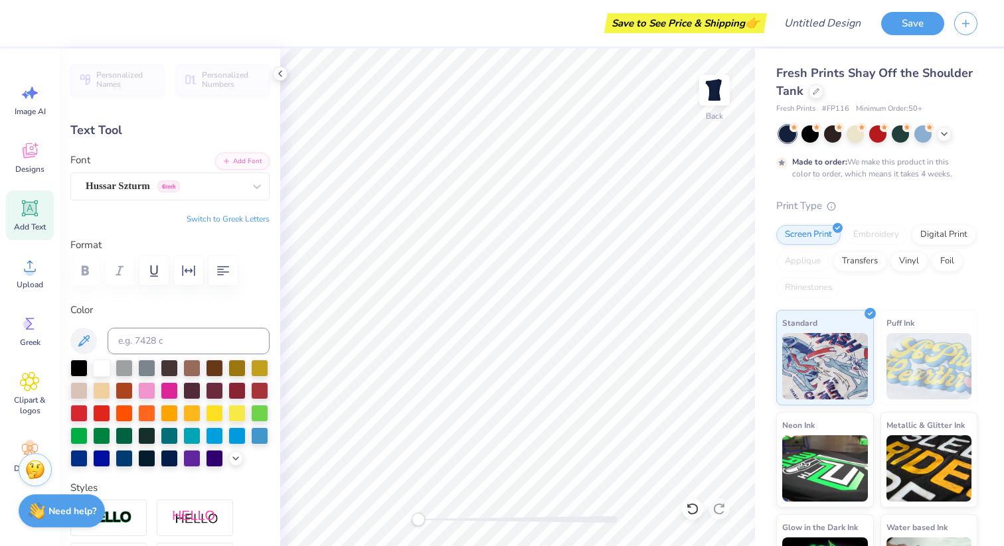
click at [121, 171] on div "Font Hussar Szturm Greek" at bounding box center [169, 177] width 199 height 48
click at [143, 179] on div "Hussar Szturm Greek" at bounding box center [164, 186] width 161 height 21
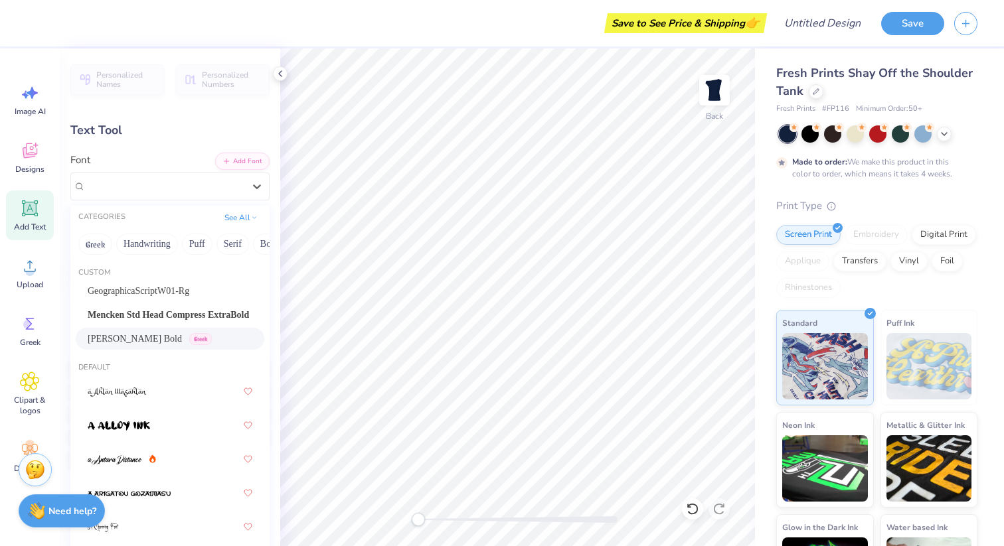
click at [131, 337] on span "[PERSON_NAME] Bold" at bounding box center [135, 339] width 94 height 14
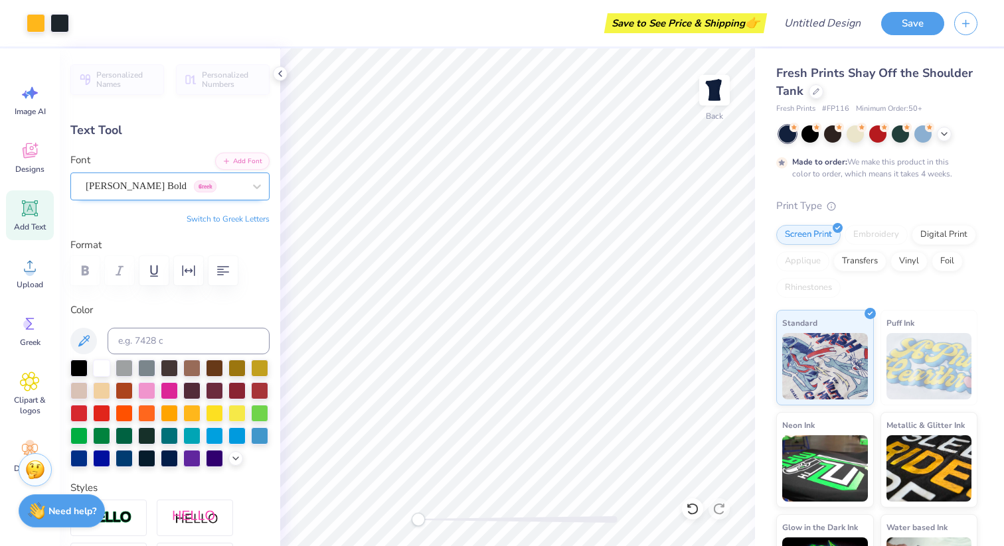
click at [184, 184] on div "[PERSON_NAME] Bold Greek" at bounding box center [164, 186] width 161 height 21
type input "5.29"
type input "0.53"
type input "5.10"
click at [190, 179] on div "[PERSON_NAME] Bold Greek" at bounding box center [164, 186] width 161 height 21
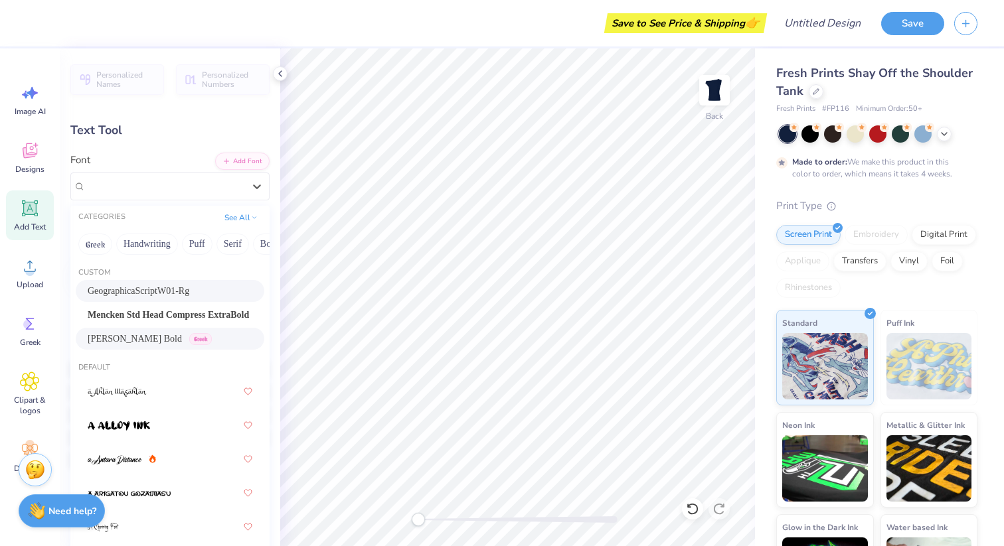
click at [187, 300] on div "GeographicaScriptW01-Rg" at bounding box center [170, 291] width 189 height 22
click at [201, 179] on div "GeographicaScriptW01-Rg" at bounding box center [164, 186] width 161 height 21
click at [179, 317] on span "Mencken Std Head Compress ExtraBold" at bounding box center [168, 315] width 161 height 14
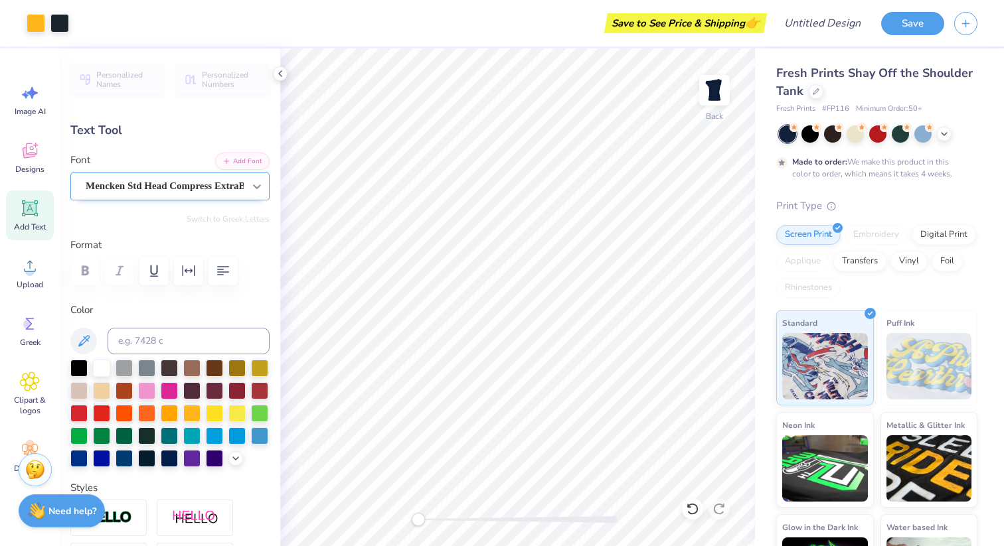
type input "3.68"
click at [164, 184] on div "Mencken Std Head Compress ExtraBold" at bounding box center [164, 186] width 161 height 21
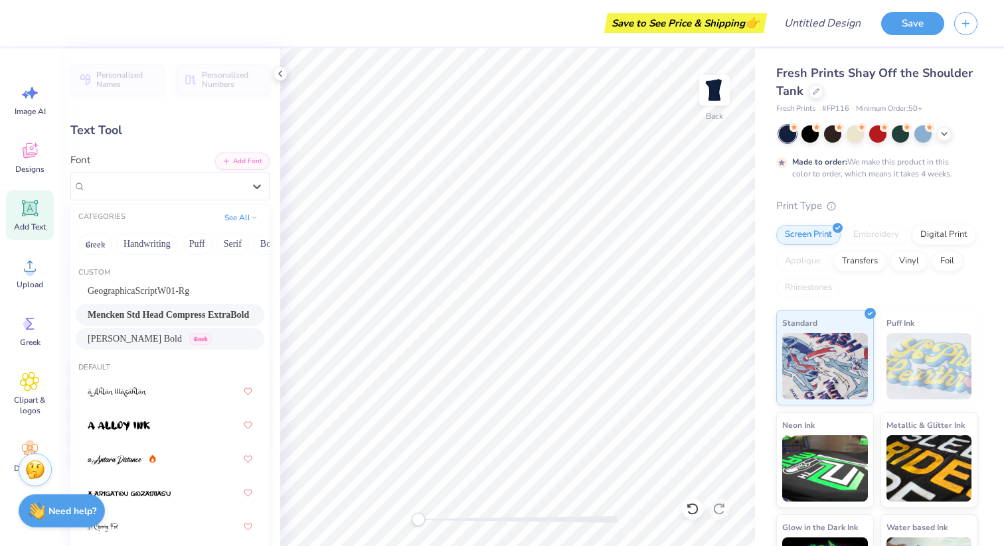
click at [125, 335] on span "[PERSON_NAME] Bold" at bounding box center [135, 339] width 94 height 14
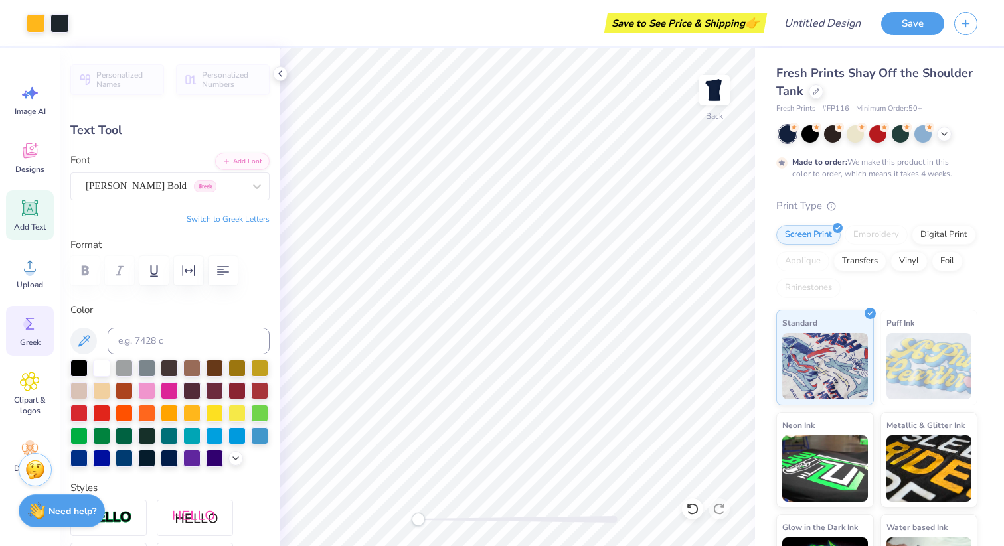
click at [27, 317] on icon at bounding box center [30, 324] width 20 height 20
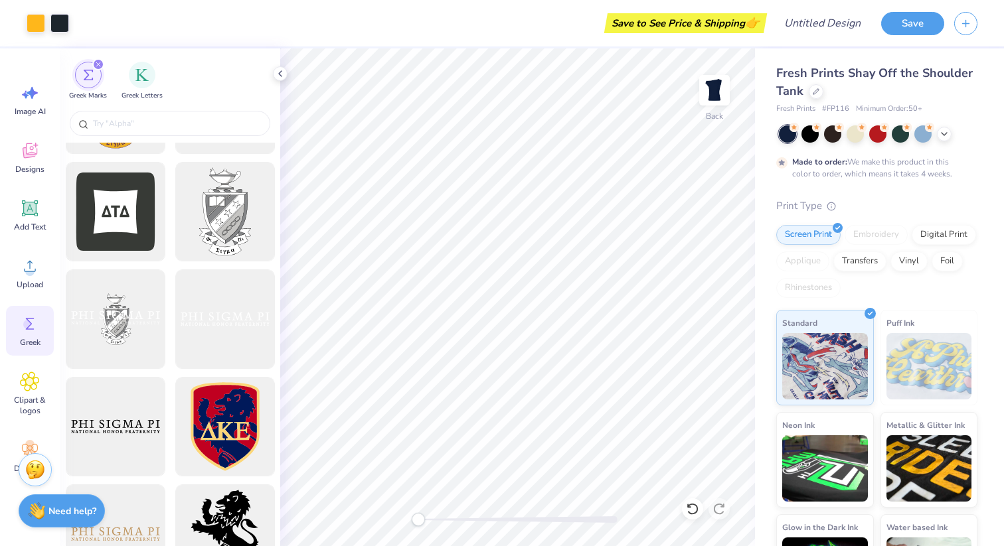
scroll to position [35, 0]
